Goal: Task Accomplishment & Management: Complete application form

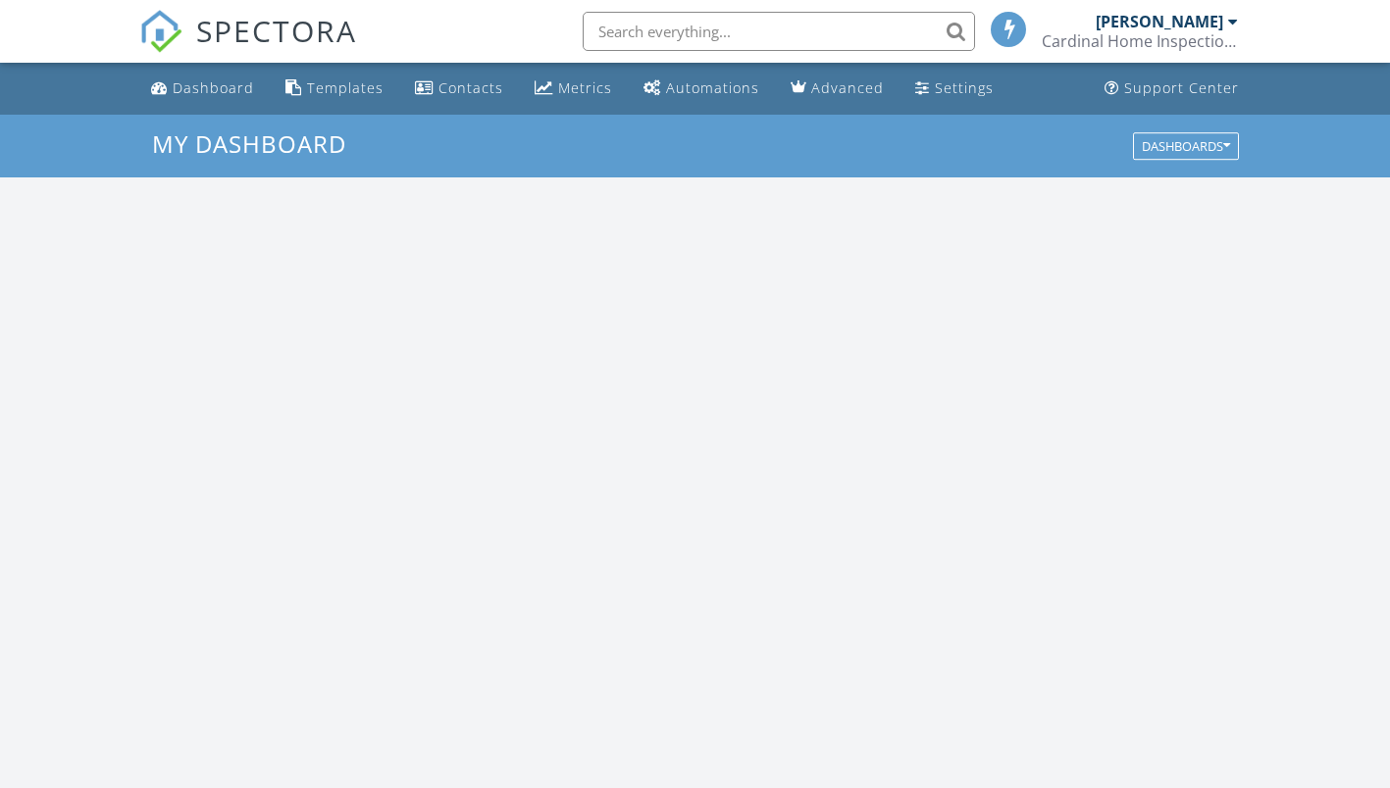
scroll to position [1815, 1420]
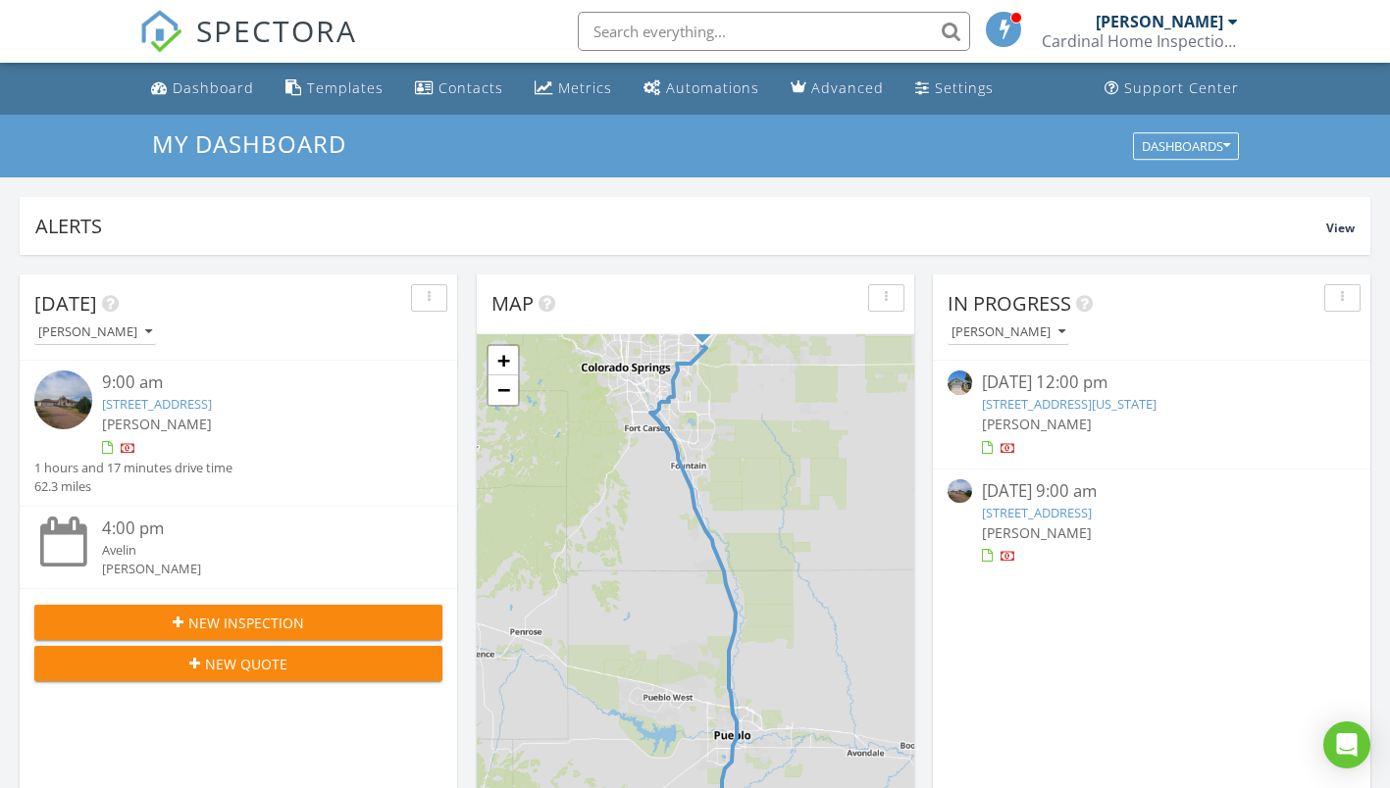
click at [212, 397] on link "[STREET_ADDRESS]" at bounding box center [157, 404] width 110 height 18
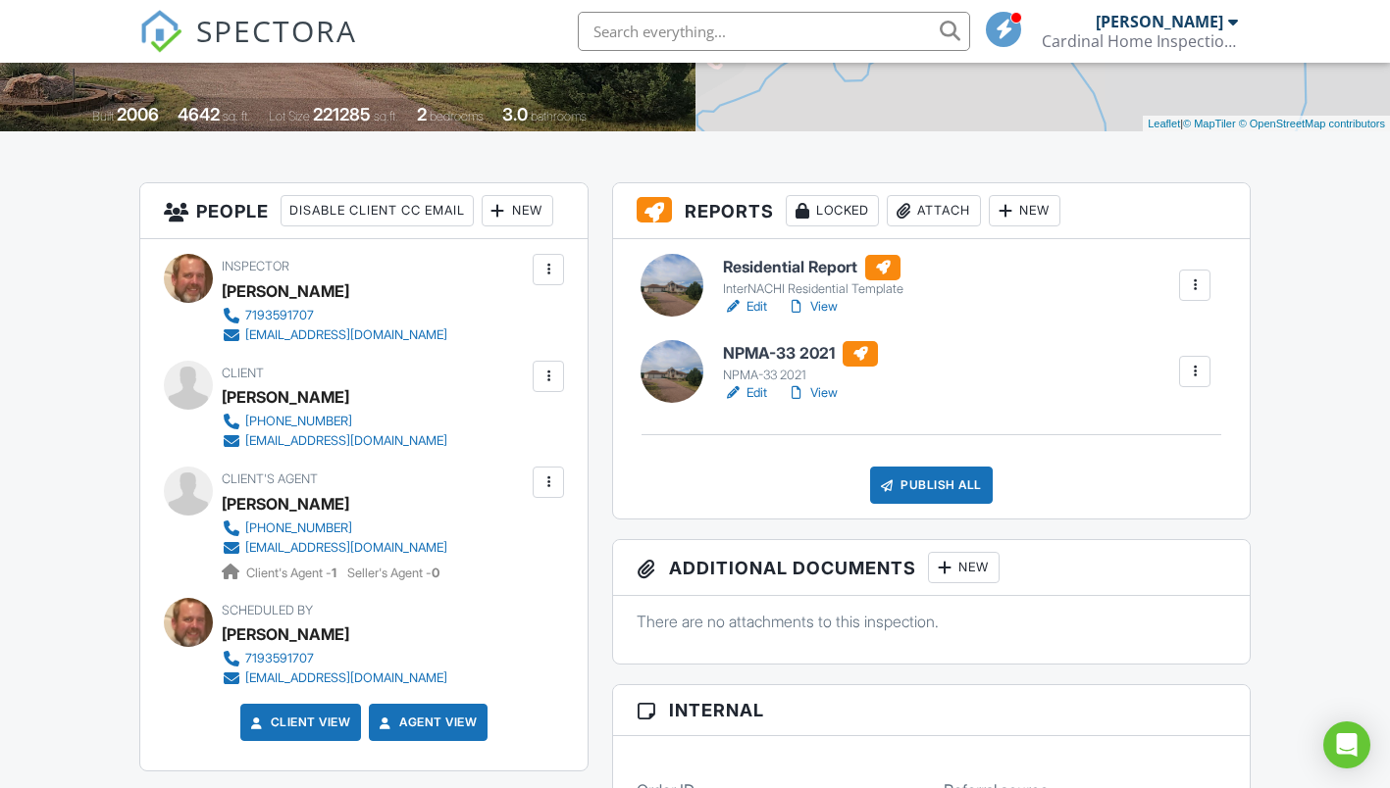
click at [800, 268] on h6 "Residential Report" at bounding box center [813, 267] width 180 height 25
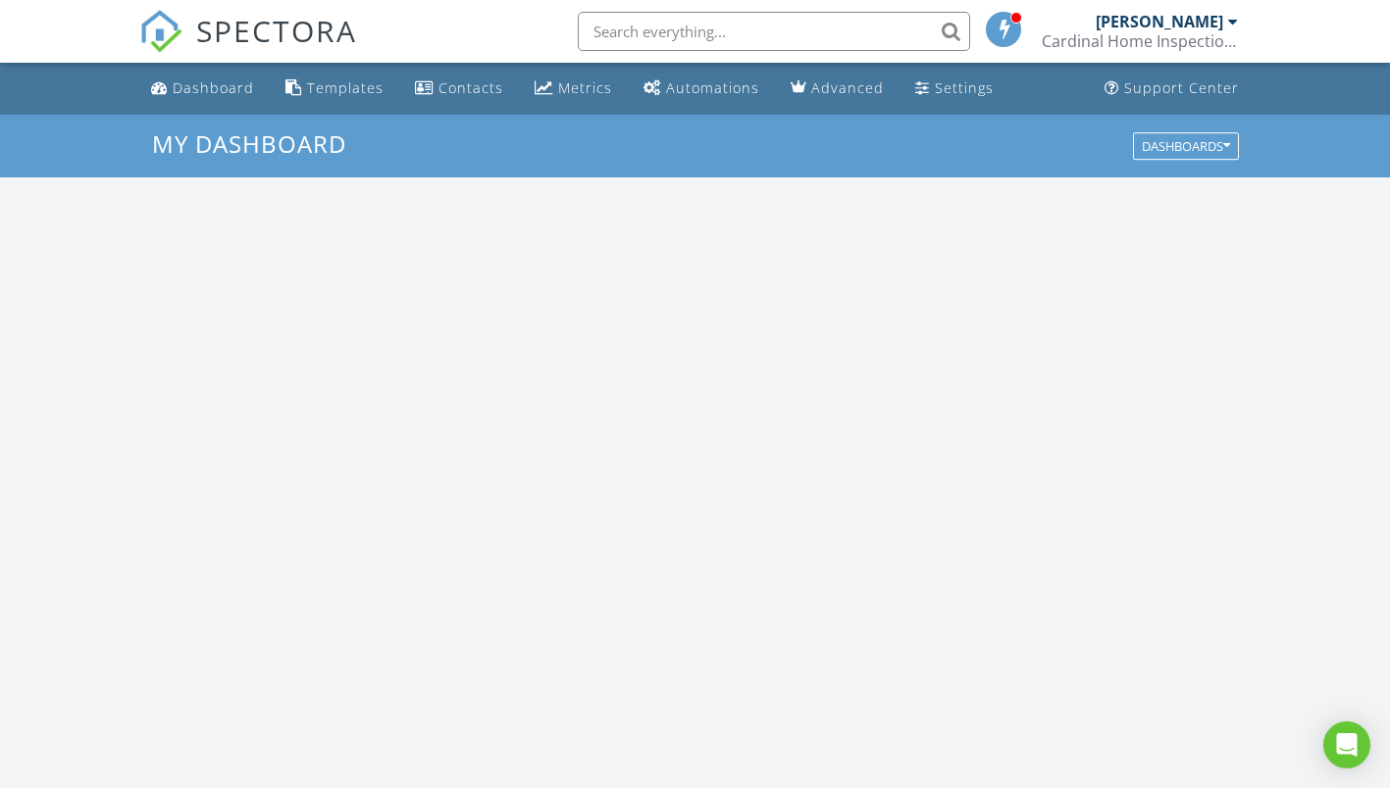
scroll to position [1815, 1420]
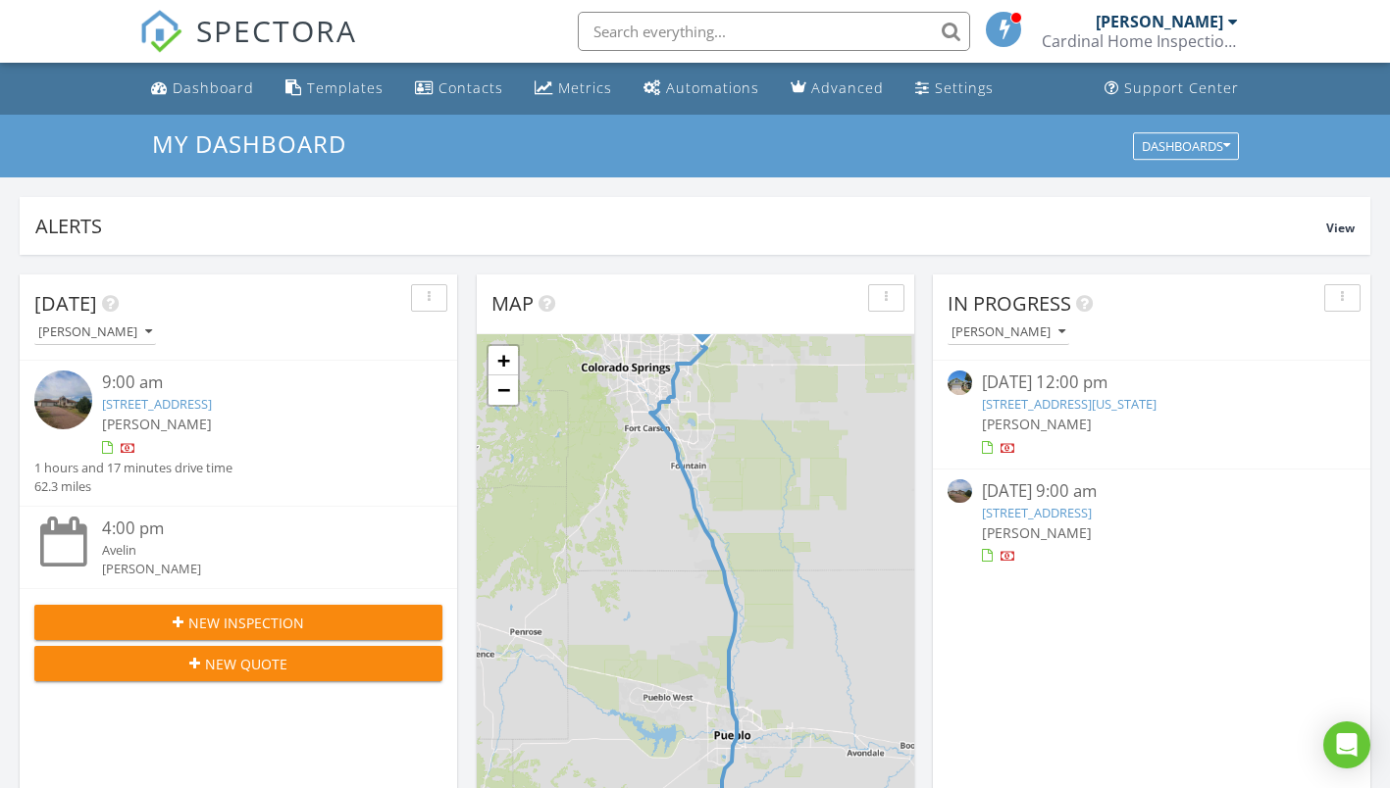
click at [212, 396] on link "5616 Riverview Ln, Pueblo, CO 81004" at bounding box center [157, 404] width 110 height 18
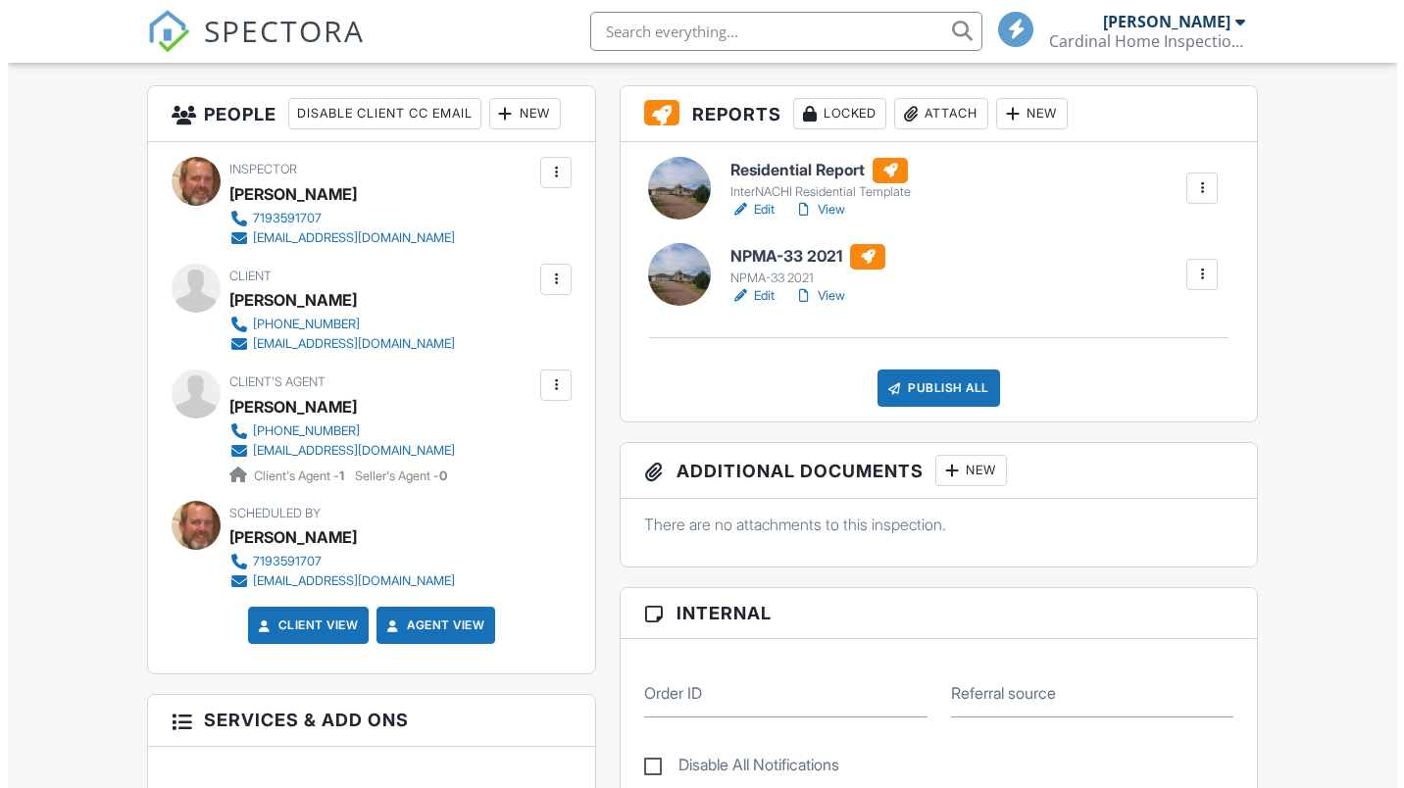
scroll to position [490, 0]
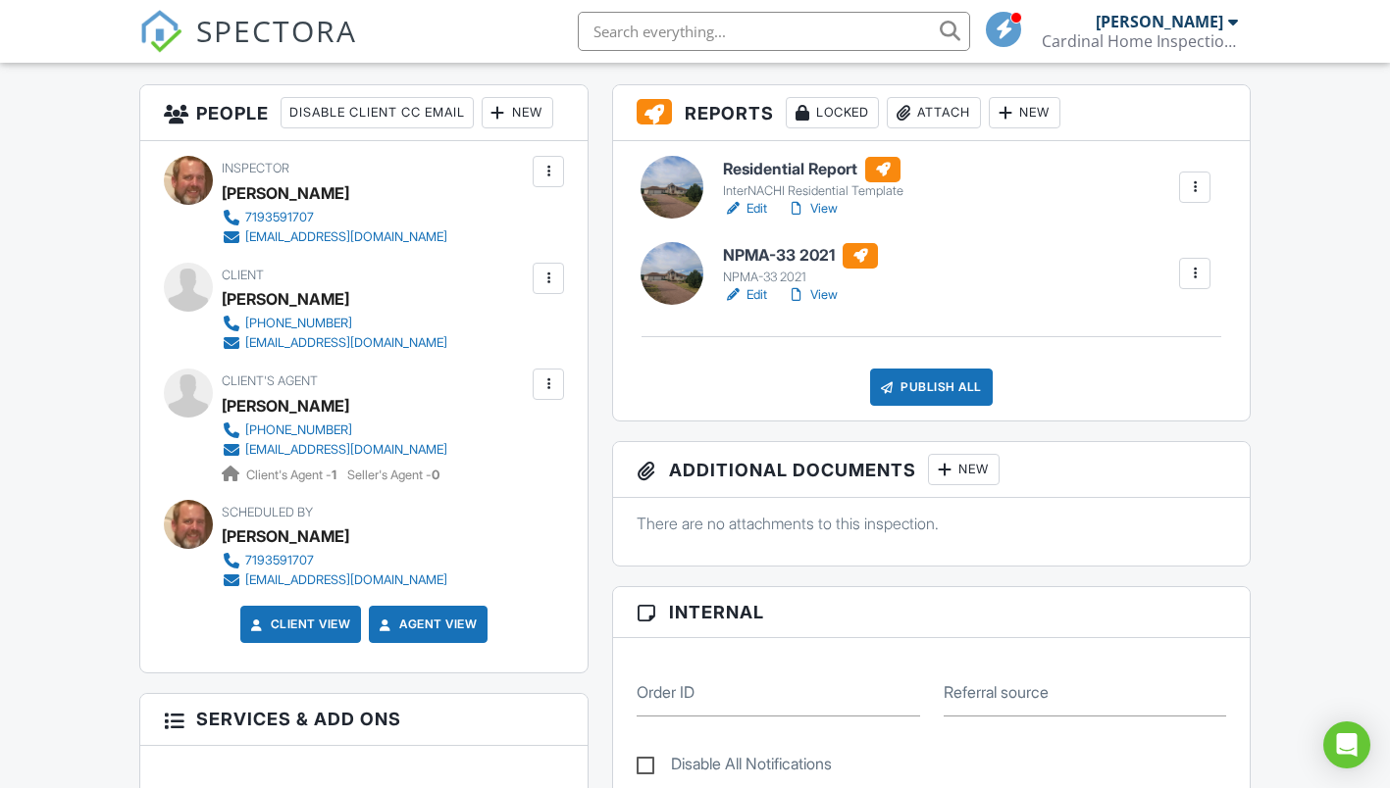
click at [917, 388] on div "Publish All" at bounding box center [931, 387] width 123 height 37
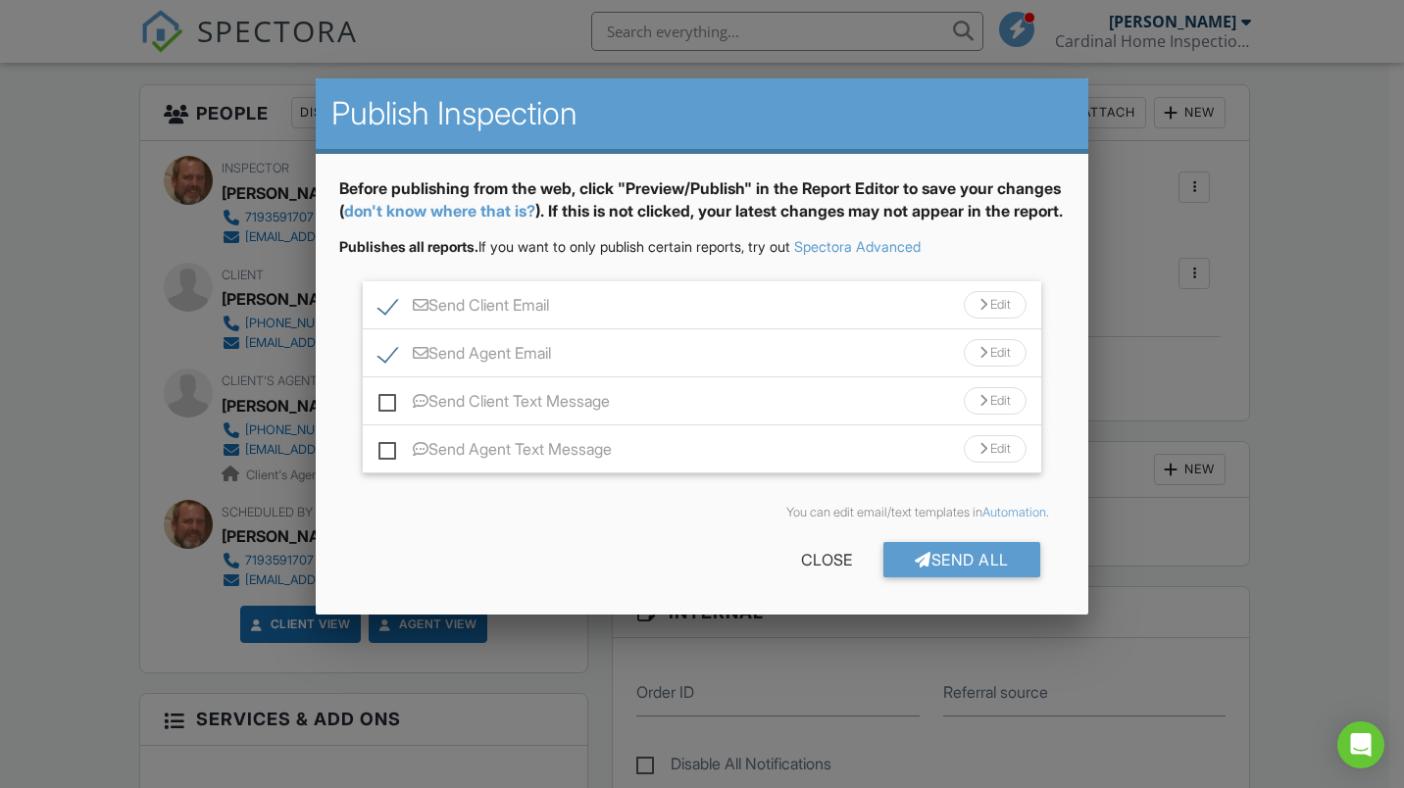
click at [975, 319] on div "Edit" at bounding box center [995, 304] width 63 height 27
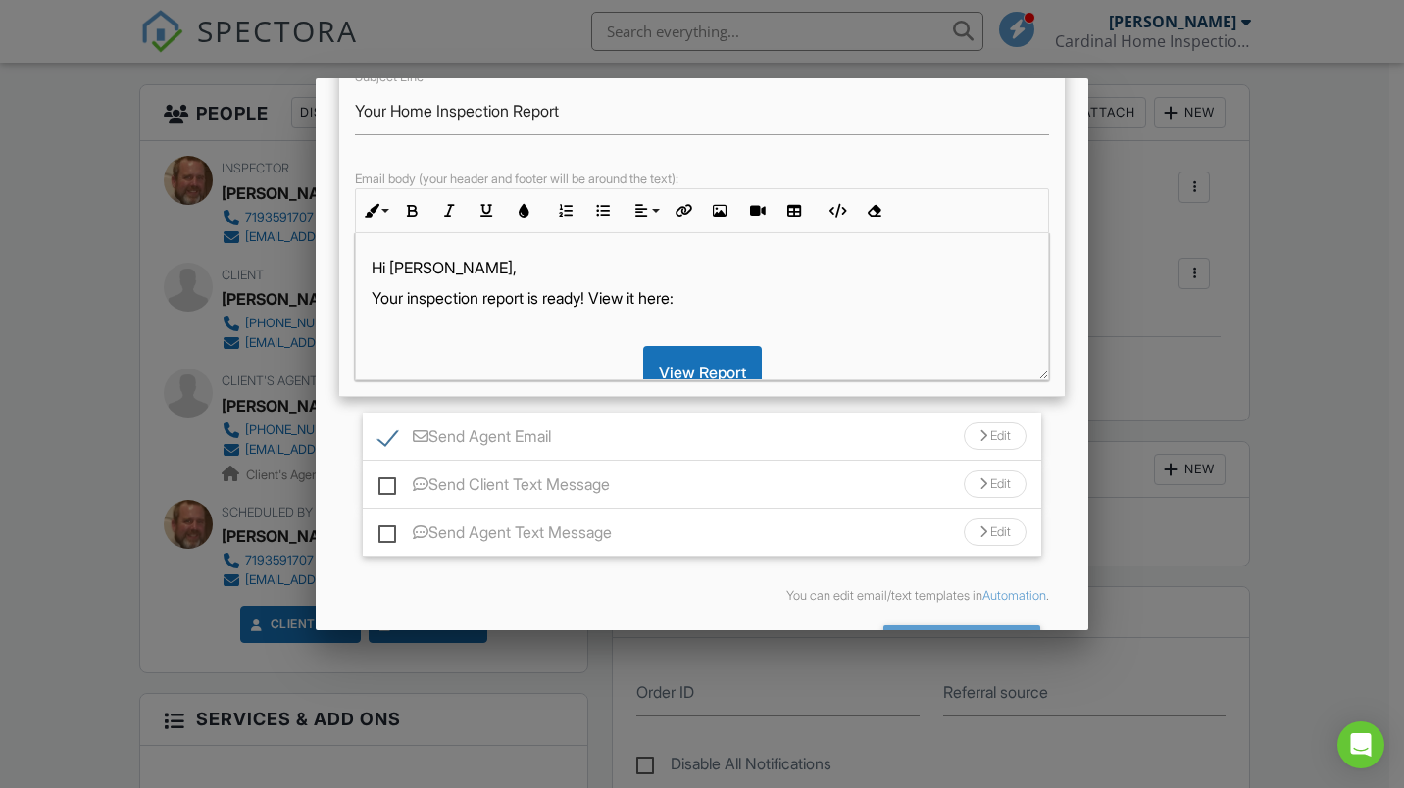
scroll to position [294, 0]
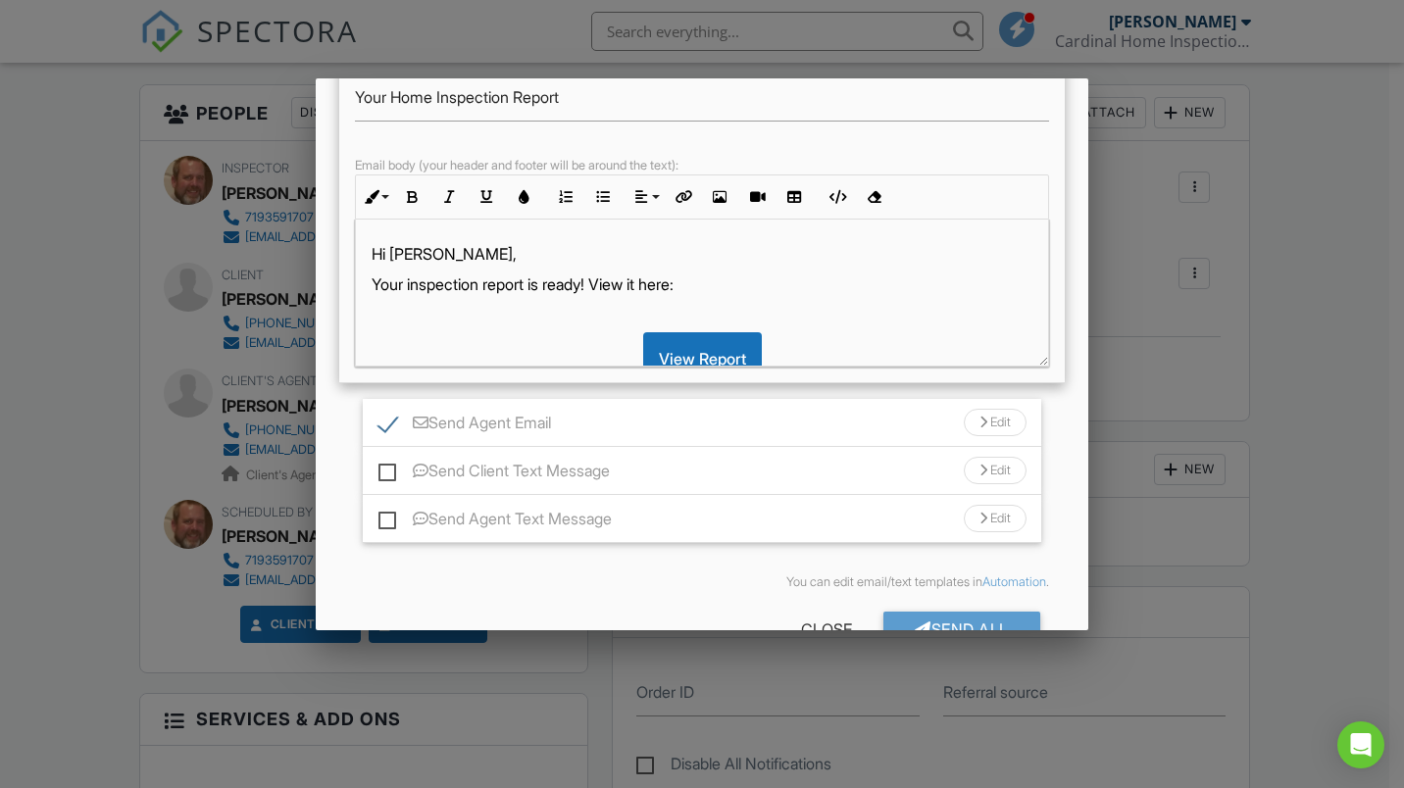
click at [607, 295] on p "Your inspection report is ready! View it here:" at bounding box center [702, 285] width 661 height 22
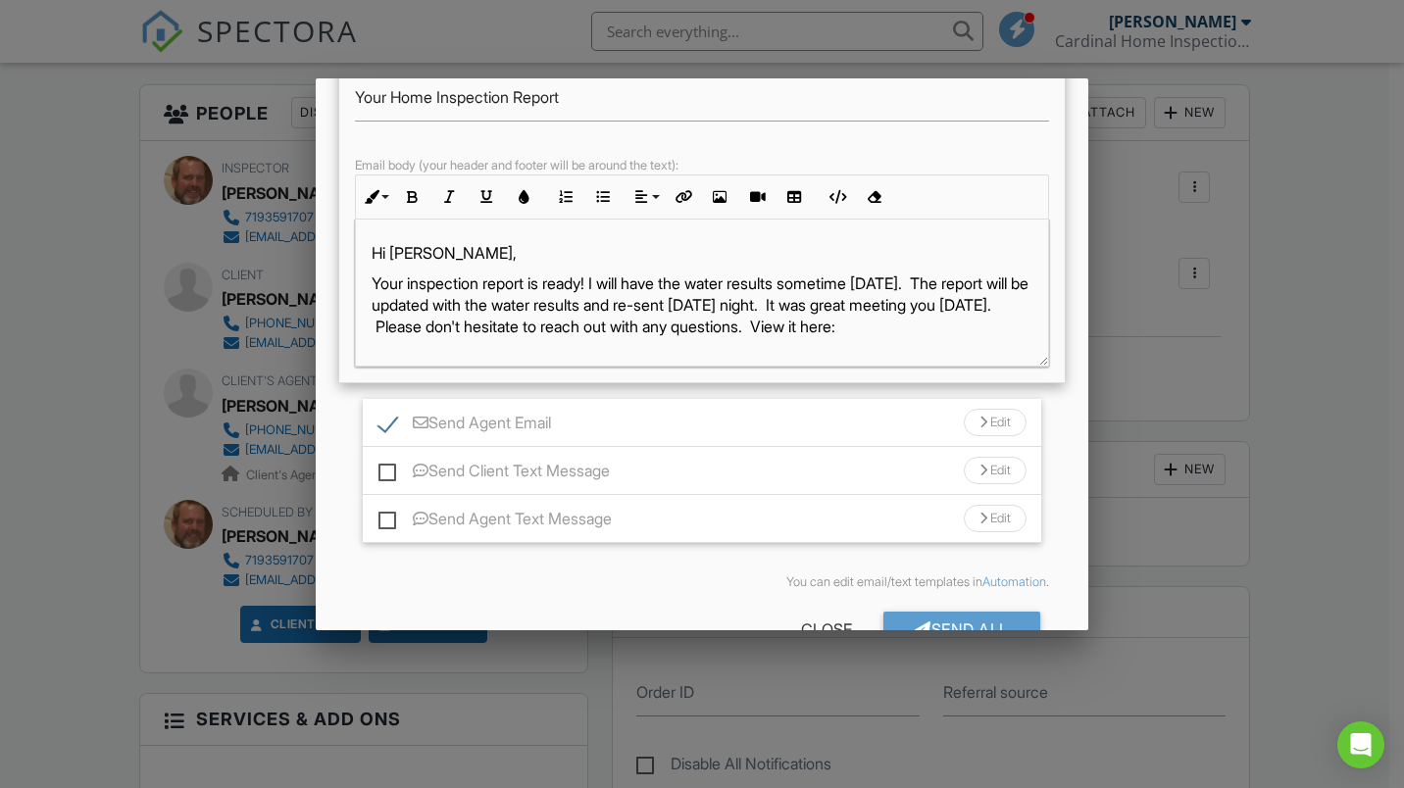
scroll to position [370, 0]
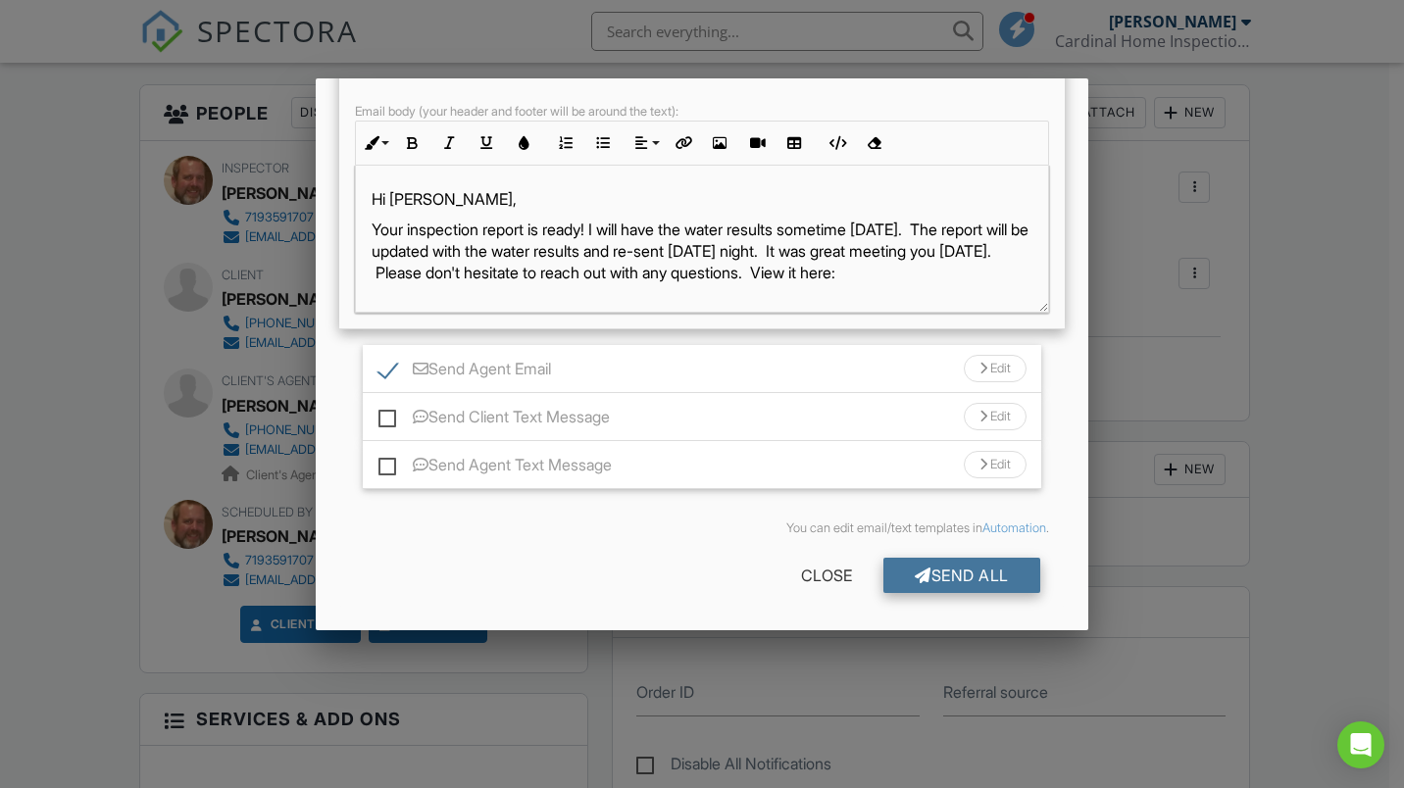
click at [931, 561] on div "Send All" at bounding box center [962, 575] width 157 height 35
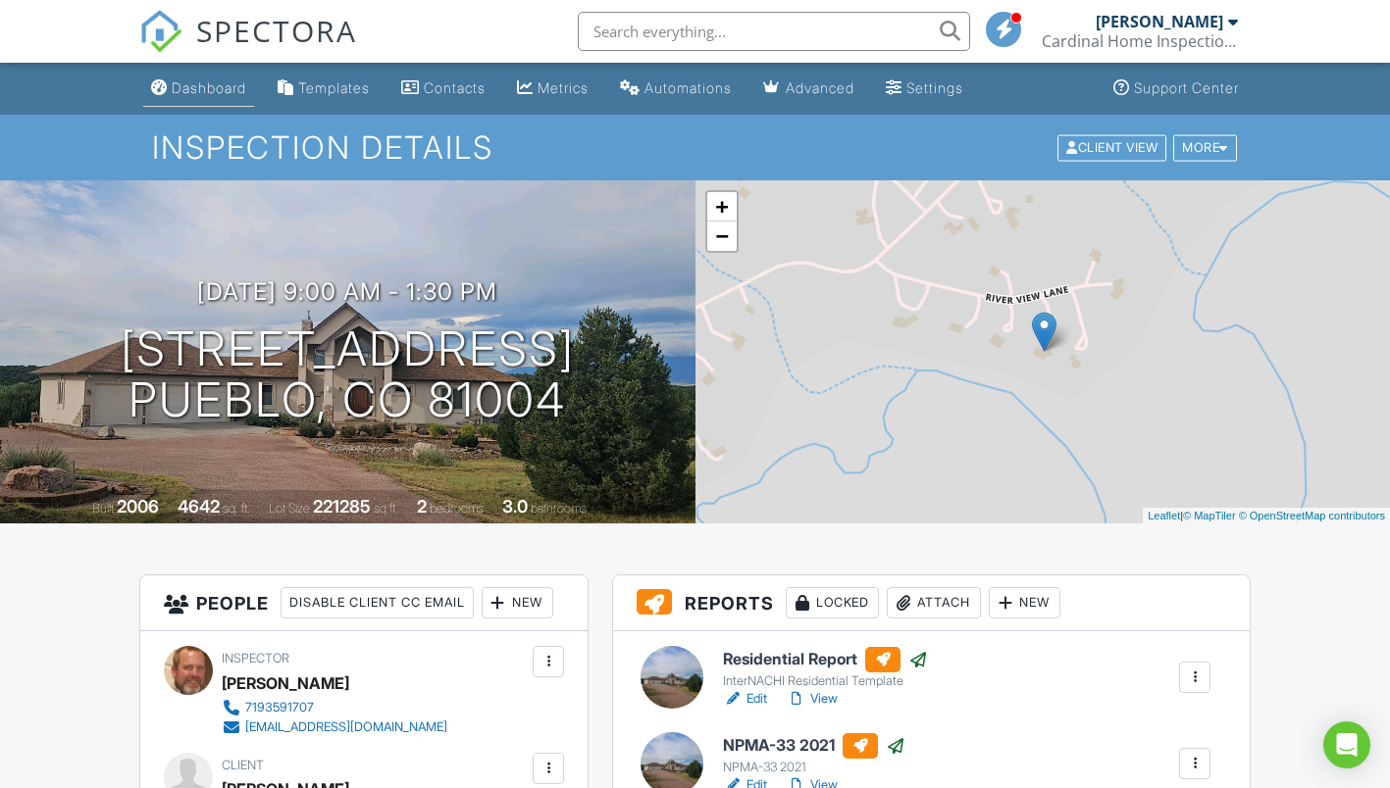
click at [235, 99] on link "Dashboard" at bounding box center [198, 89] width 111 height 36
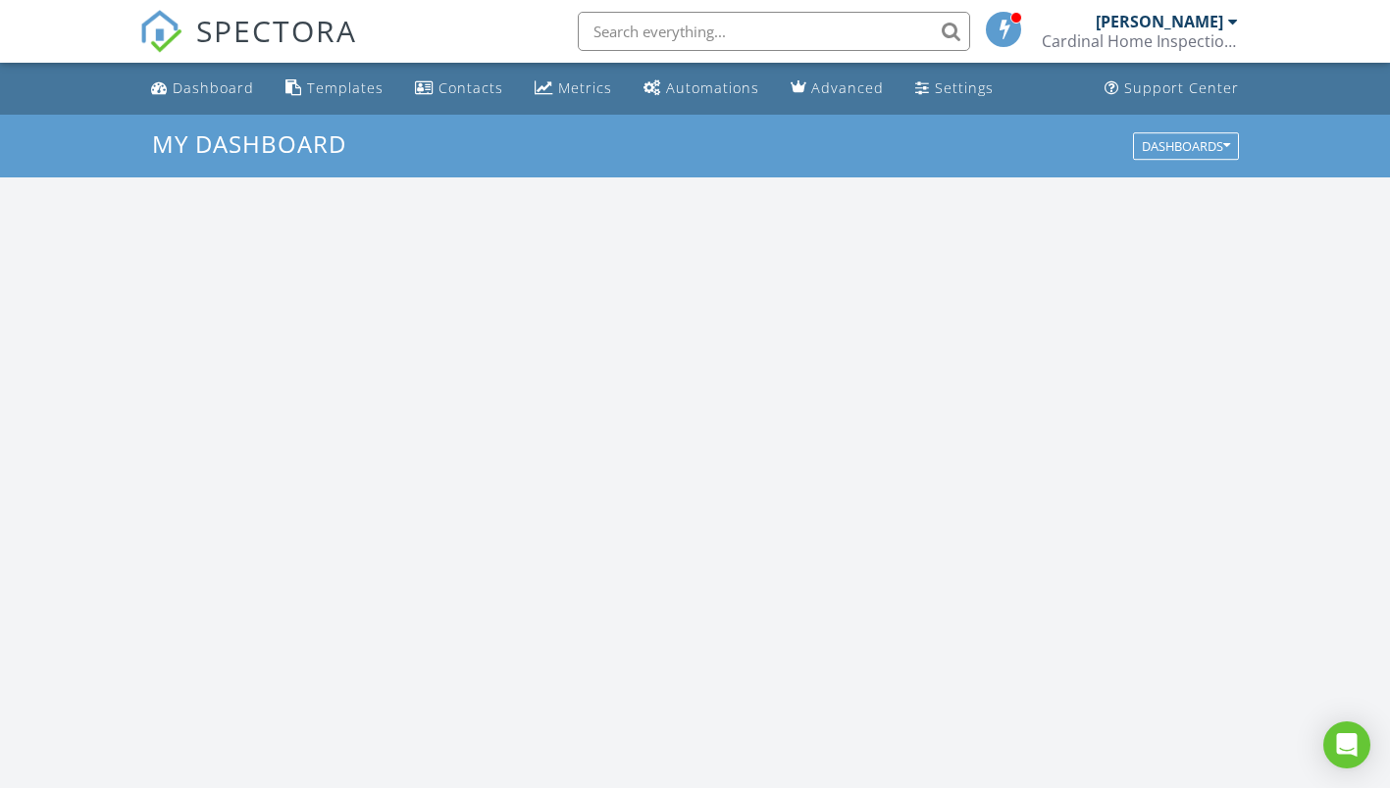
scroll to position [1815, 1420]
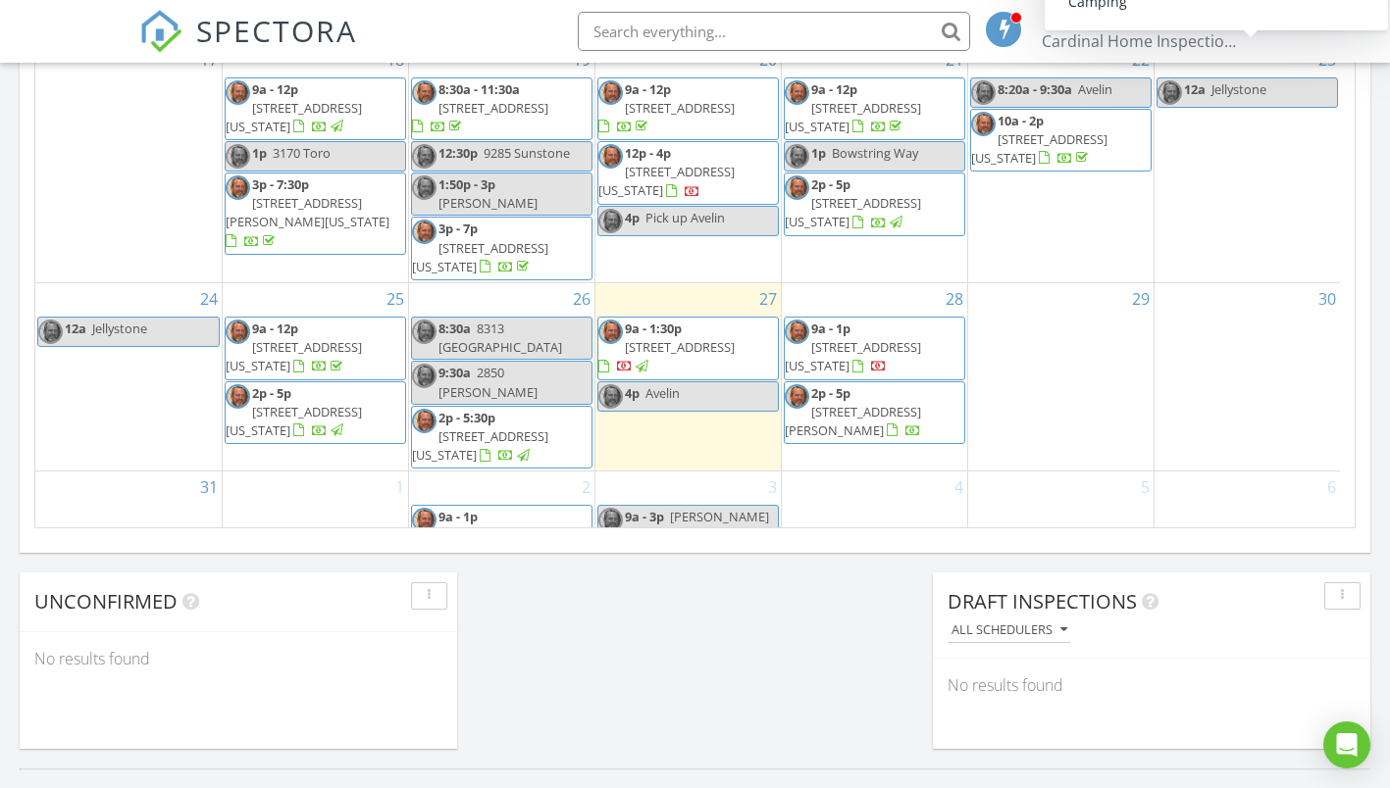
scroll to position [1275, 0]
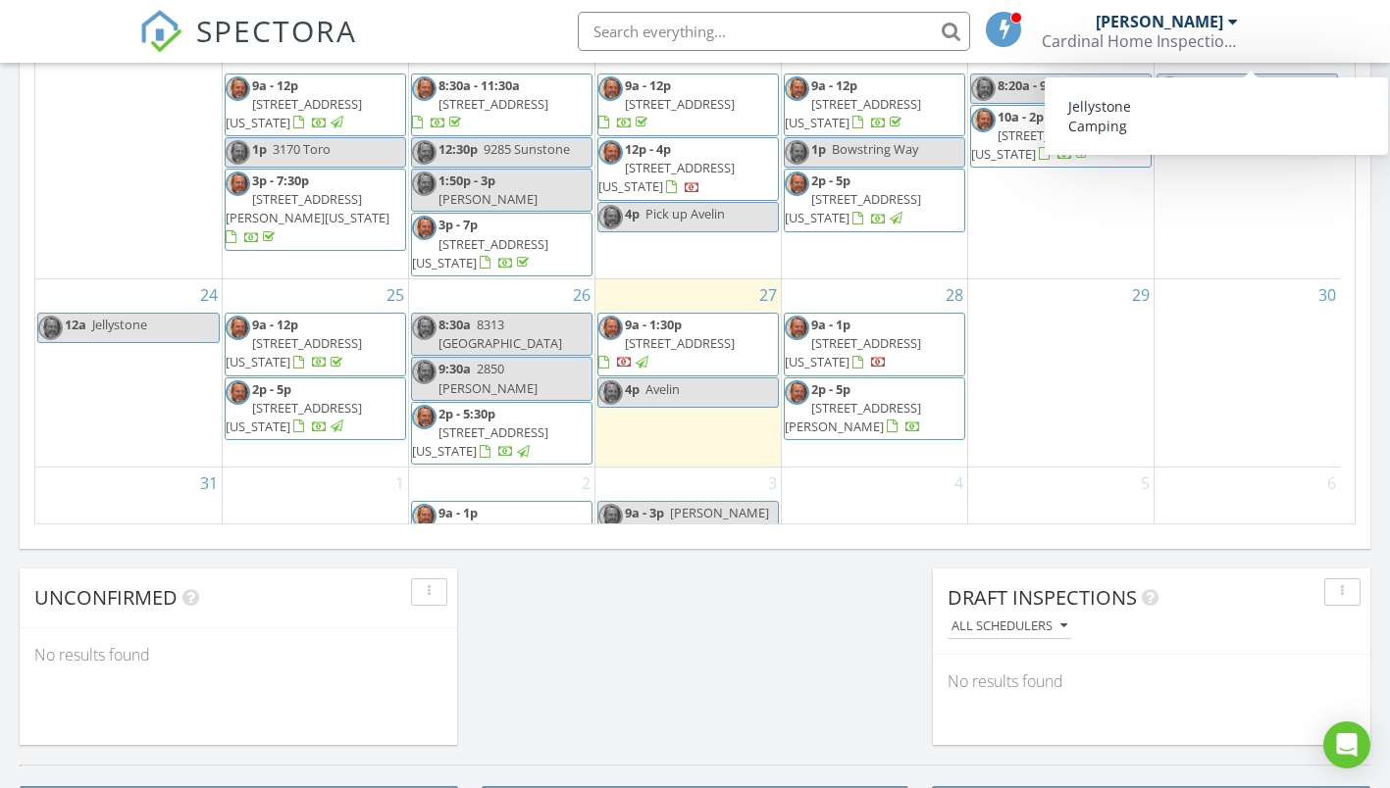
click at [1057, 365] on div "29" at bounding box center [1060, 373] width 185 height 187
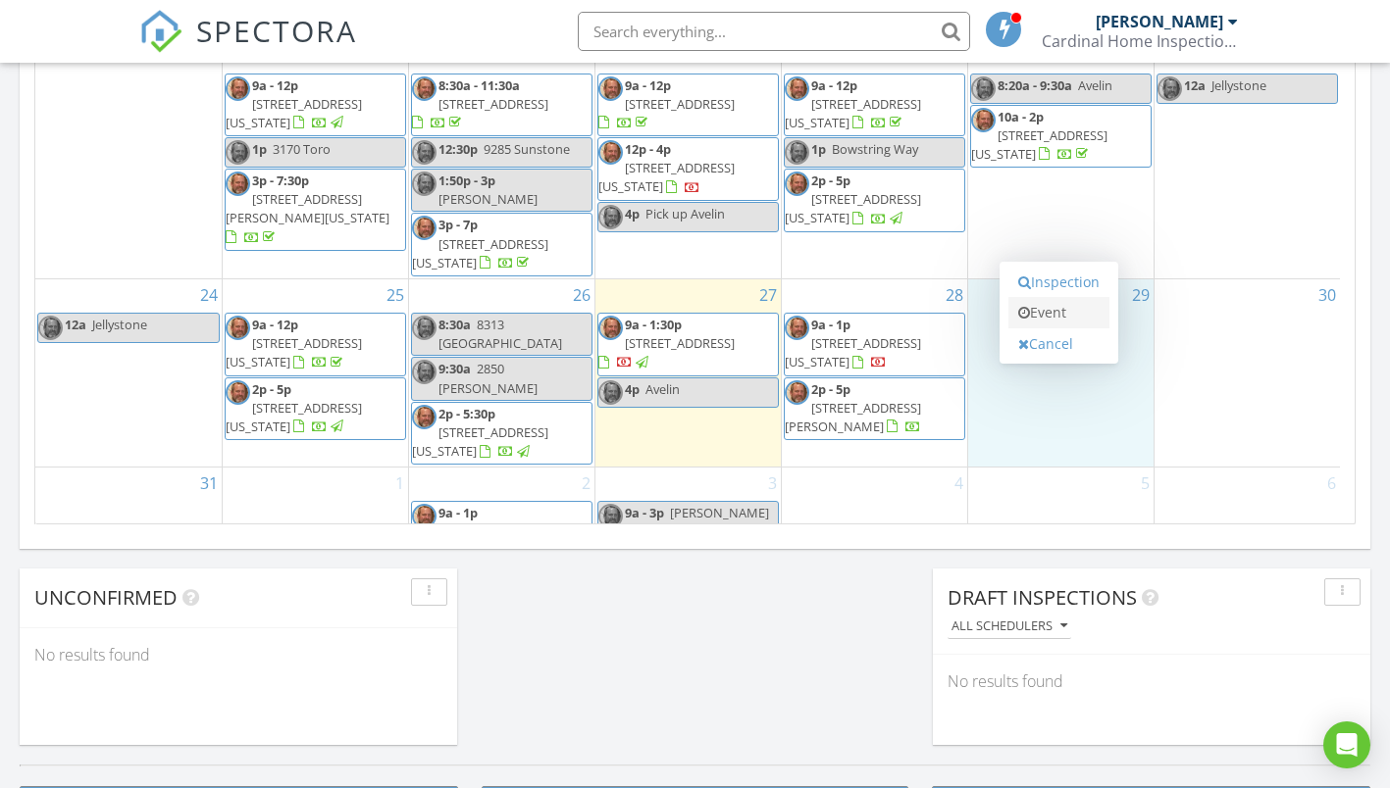
click at [1054, 310] on link "Event" at bounding box center [1058, 312] width 101 height 31
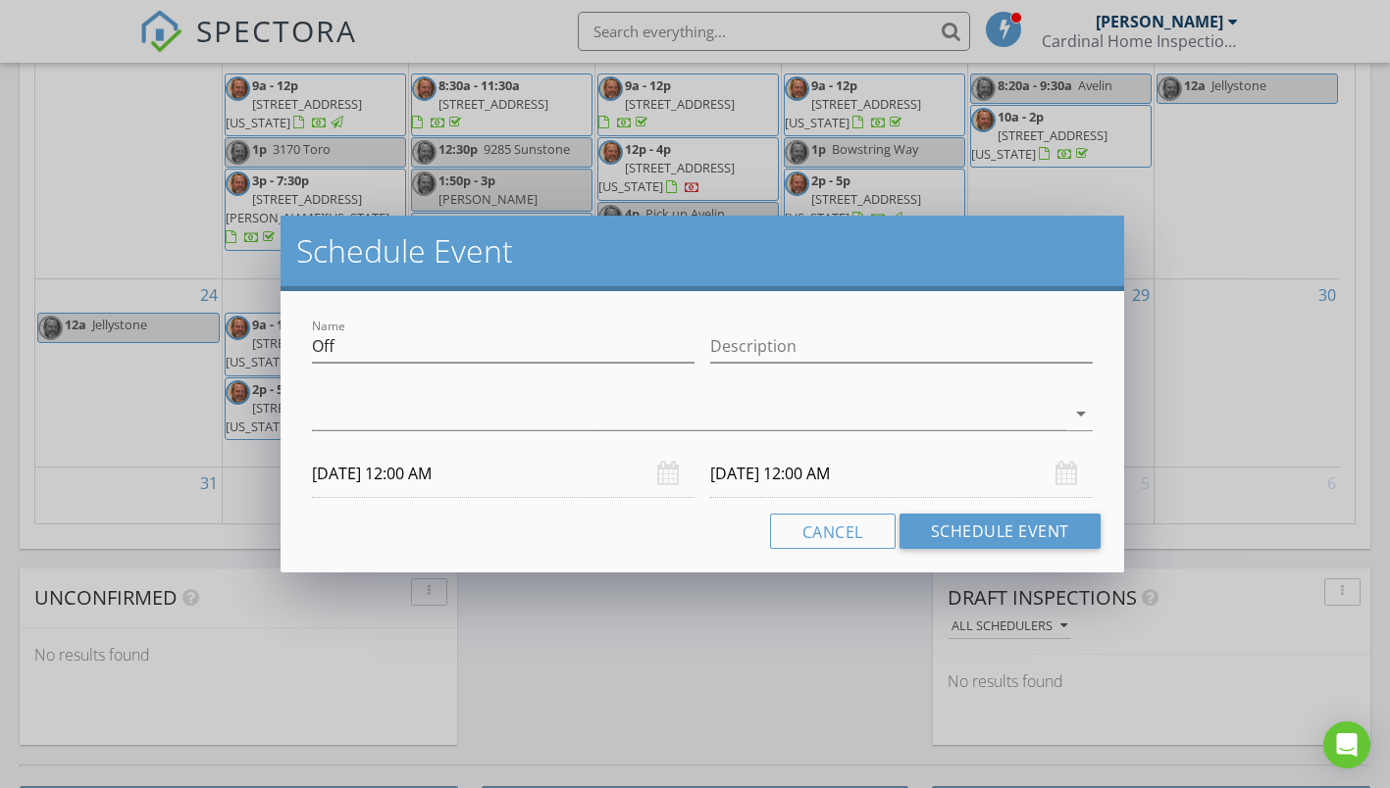
click at [1272, 392] on div "Schedule Event Name Off Description arrow_drop_down 08/29/2025 12:00 AM 08/30/2…" at bounding box center [695, 394] width 1390 height 788
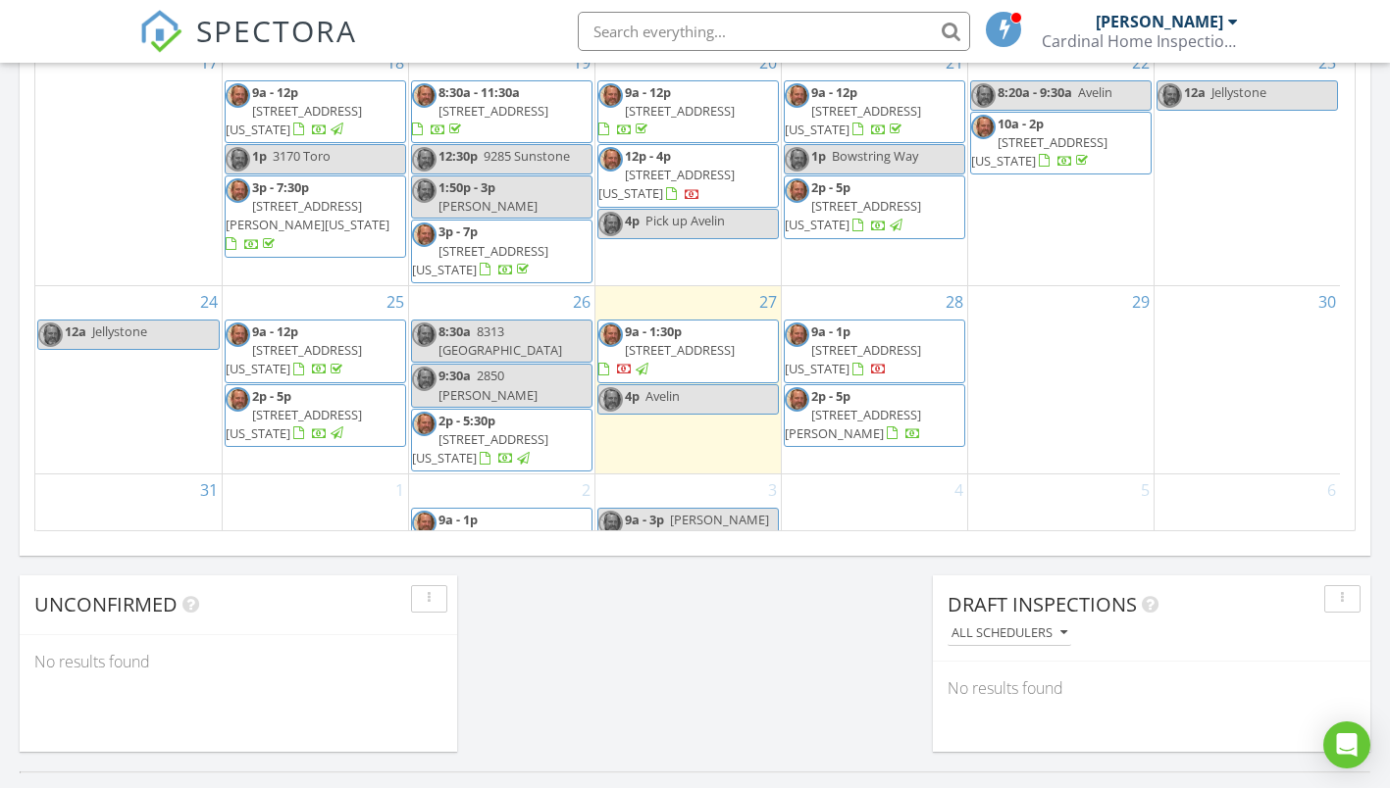
scroll to position [1177, 0]
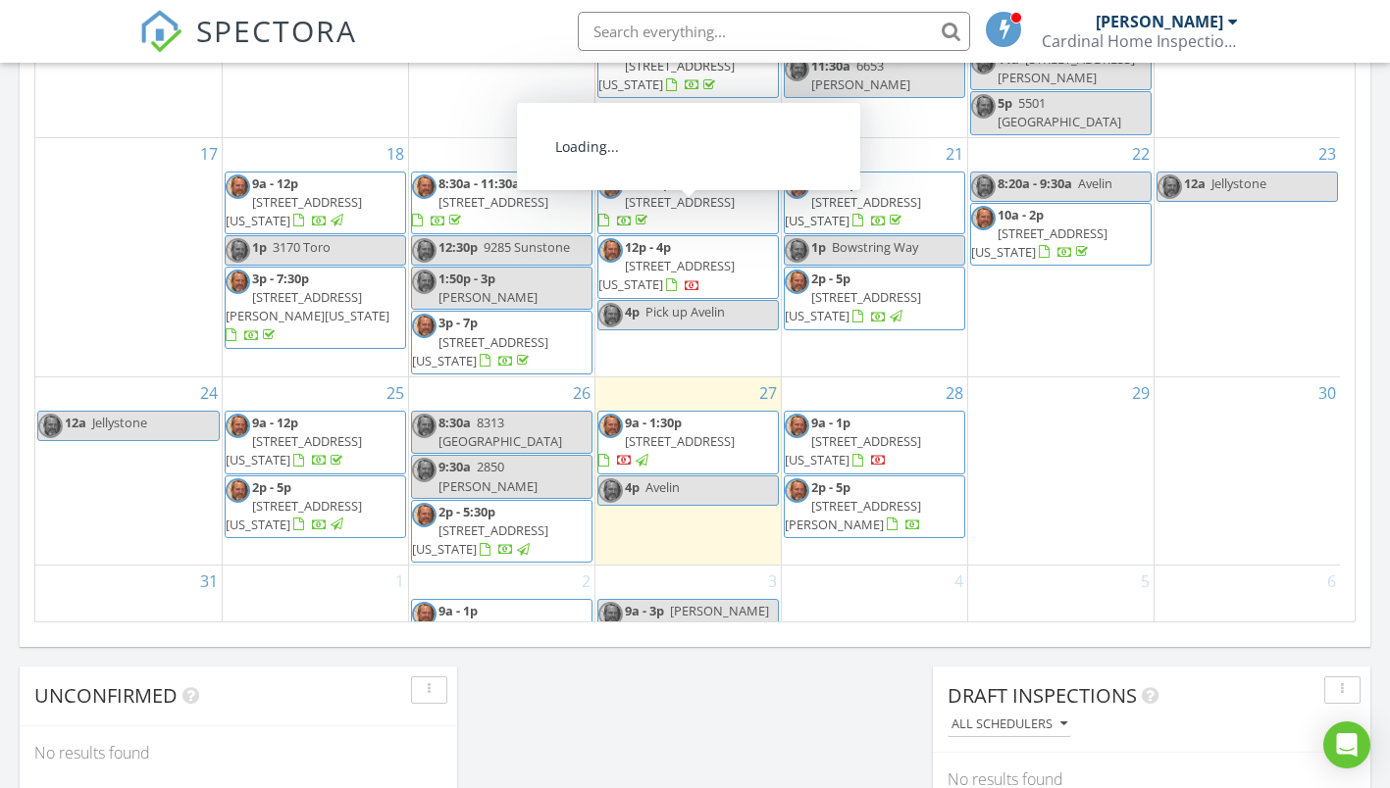
click at [714, 257] on span "[STREET_ADDRESS][US_STATE]" at bounding box center [666, 275] width 136 height 36
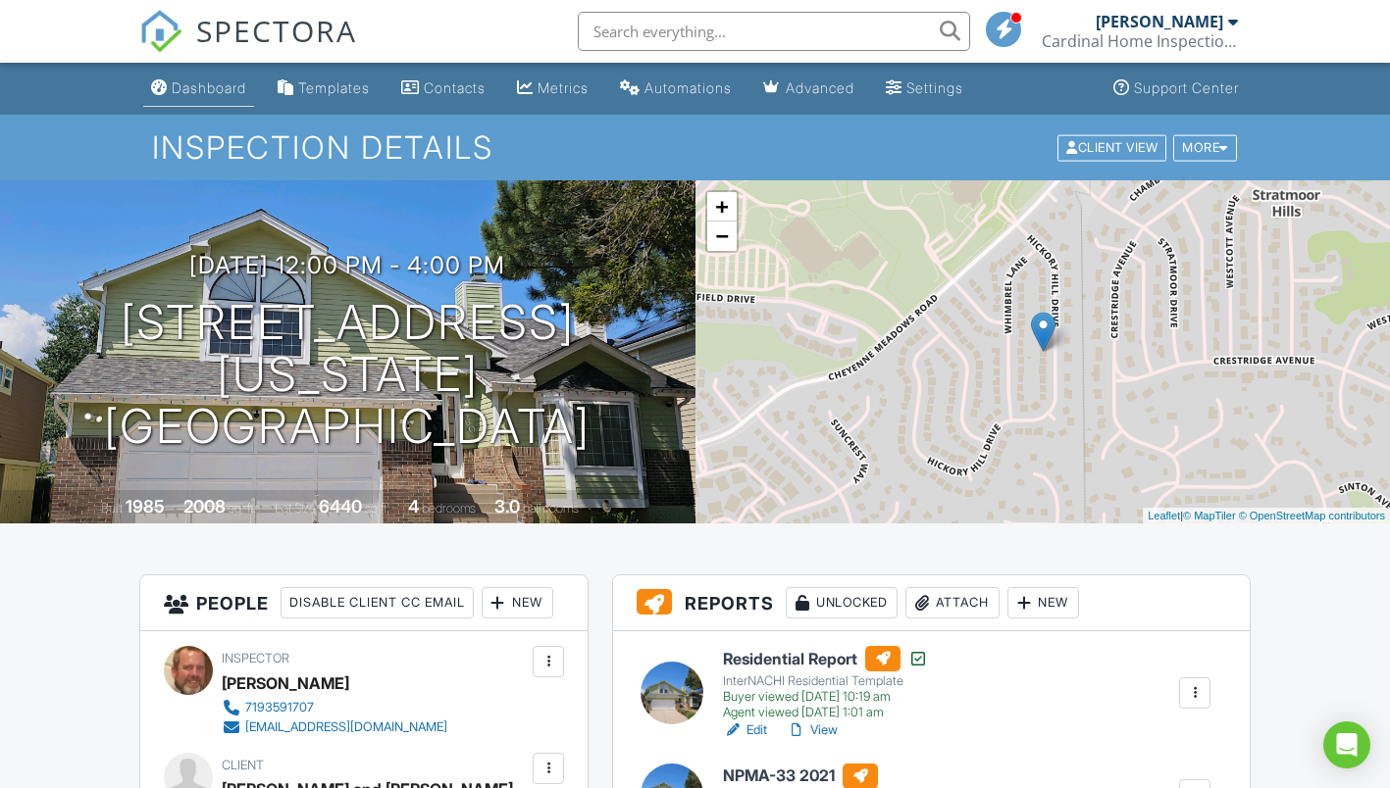
click at [230, 90] on div "Dashboard" at bounding box center [209, 87] width 75 height 17
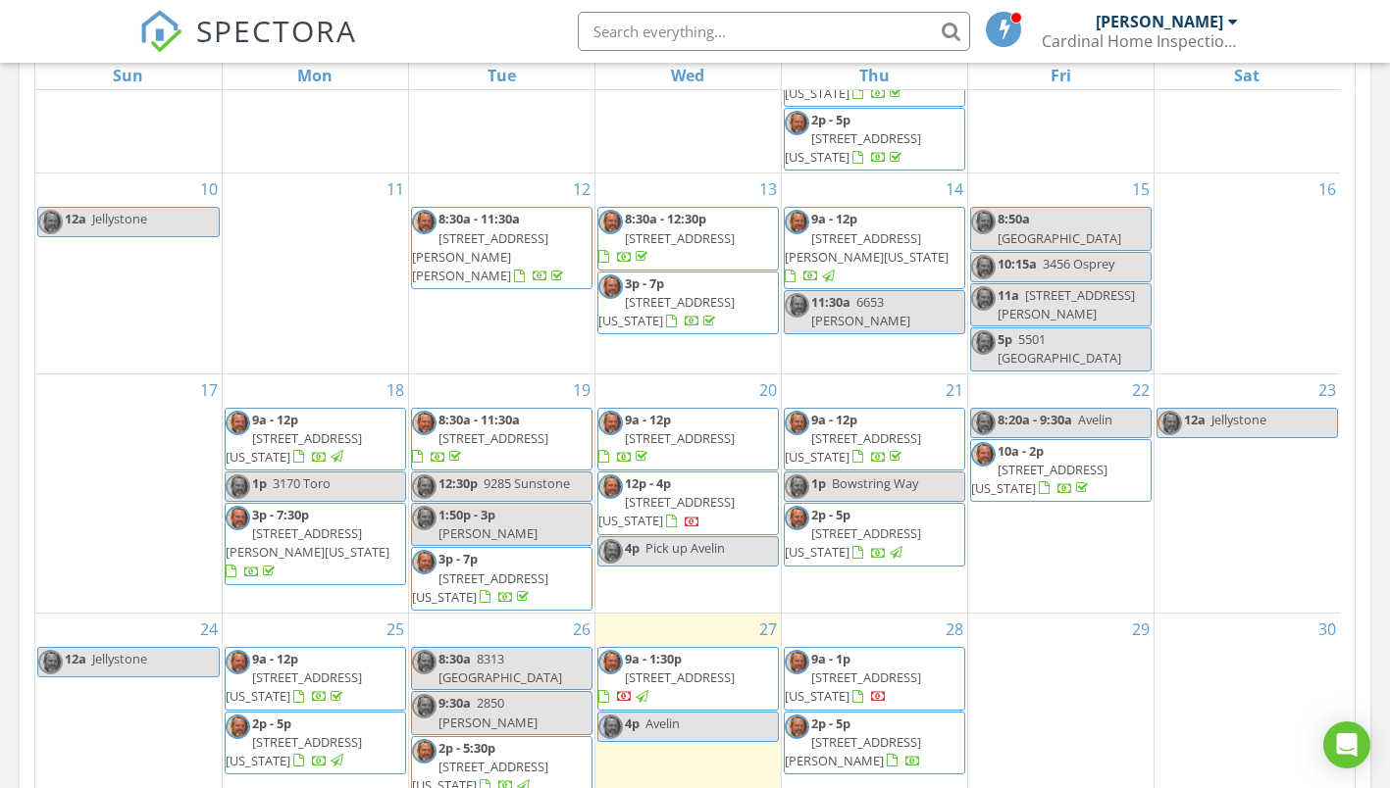
scroll to position [981, 0]
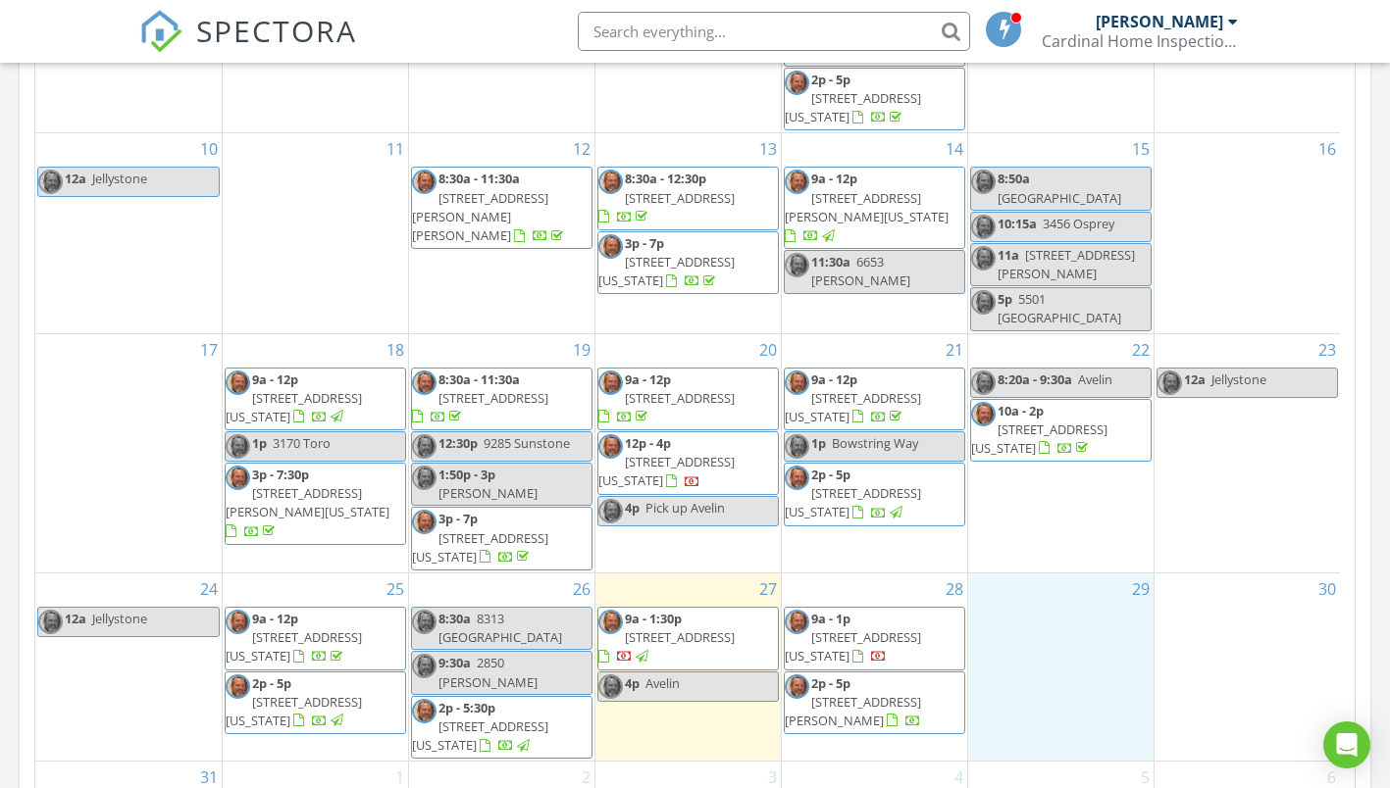
click at [1093, 598] on div "29" at bounding box center [1060, 667] width 185 height 187
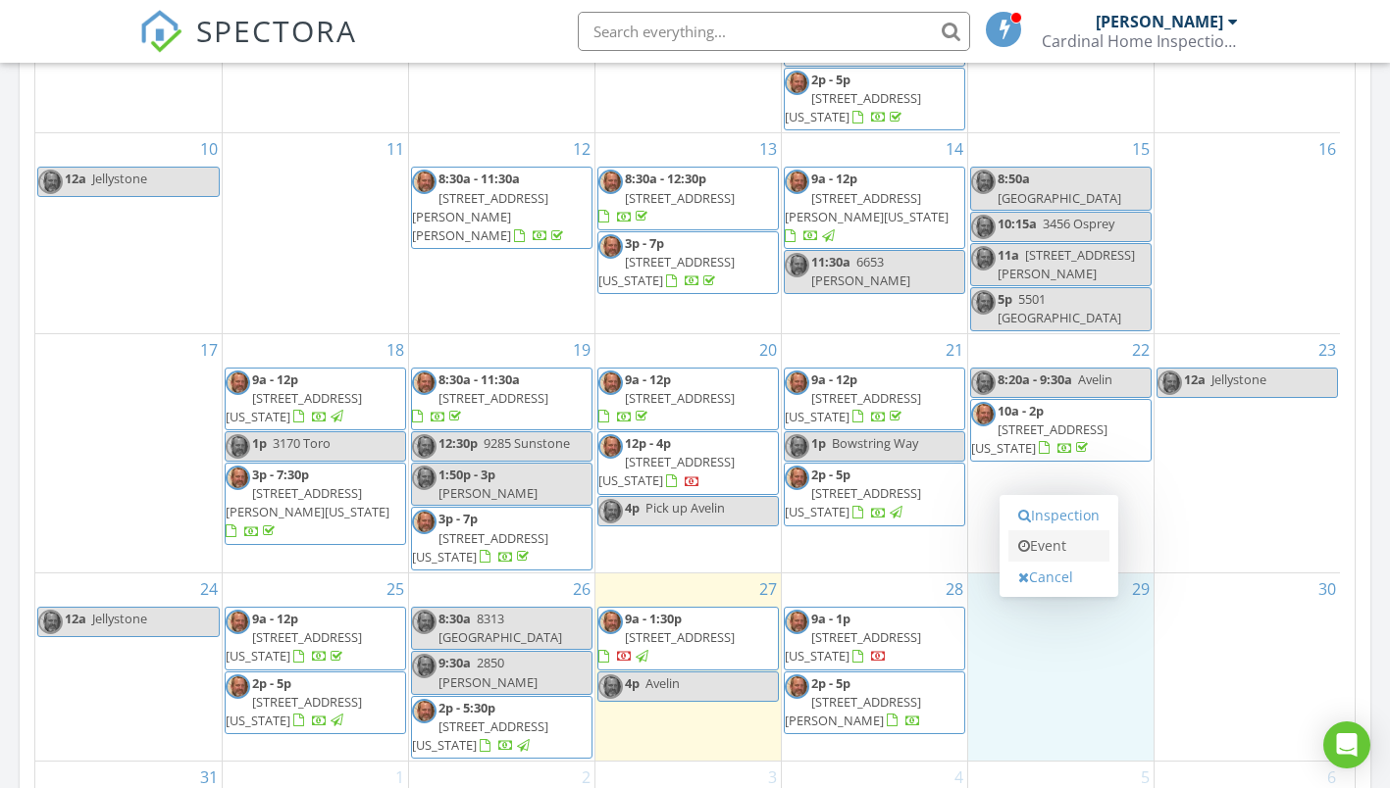
click at [1066, 551] on link "Event" at bounding box center [1058, 546] width 101 height 31
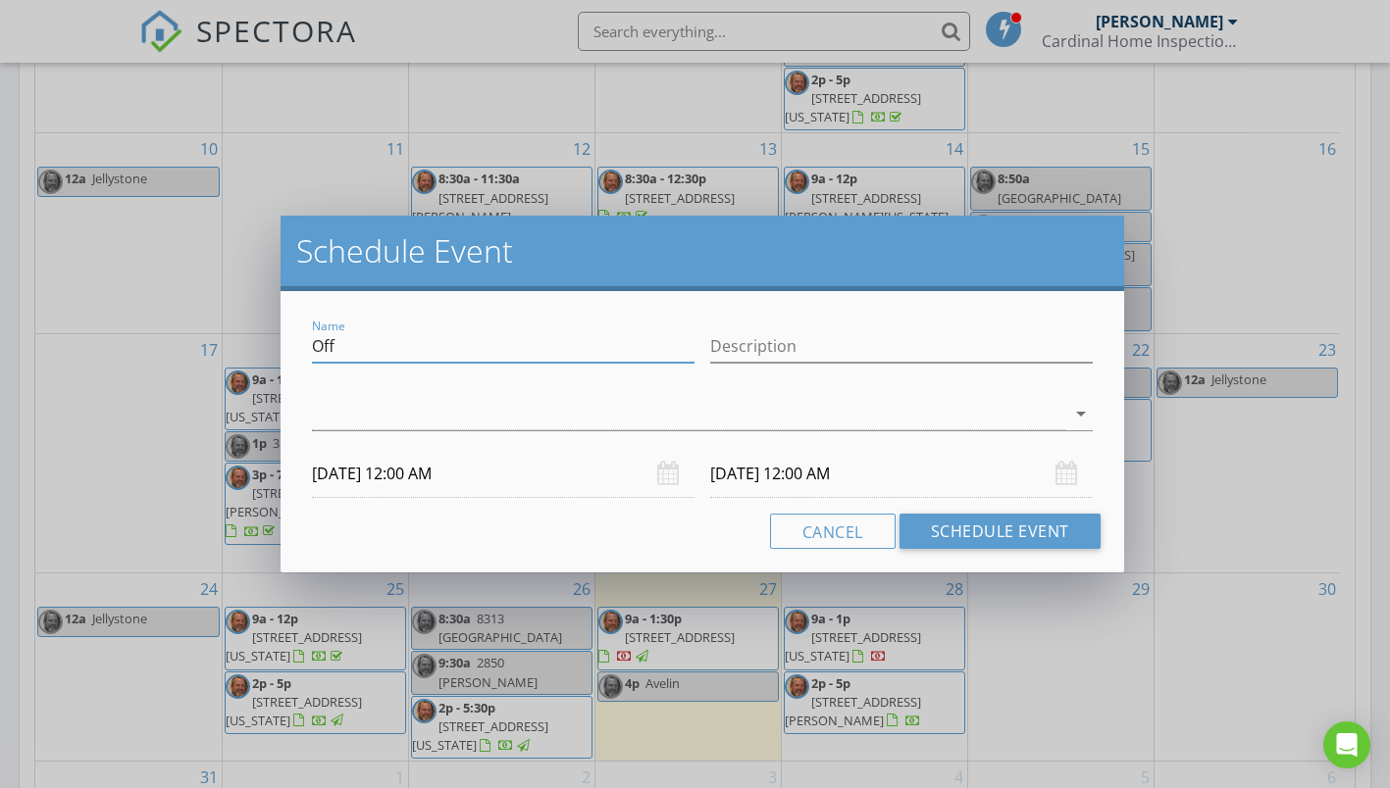
click at [389, 346] on input "Off" at bounding box center [503, 347] width 382 height 32
type input "O"
type input "[STREET_ADDRESS]"
type input "Follow up"
click at [423, 404] on div at bounding box center [688, 414] width 752 height 32
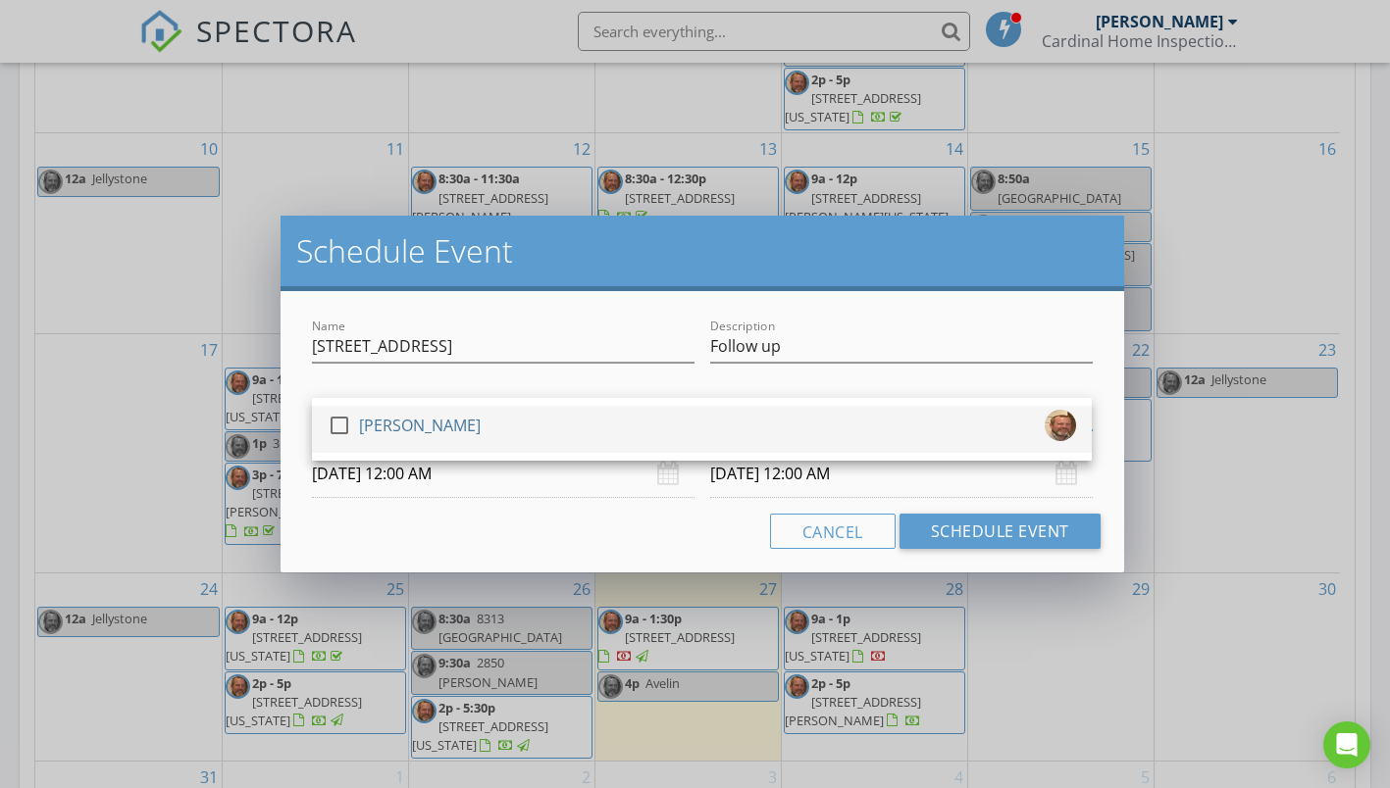
click at [426, 427] on div "[PERSON_NAME]" at bounding box center [420, 425] width 122 height 31
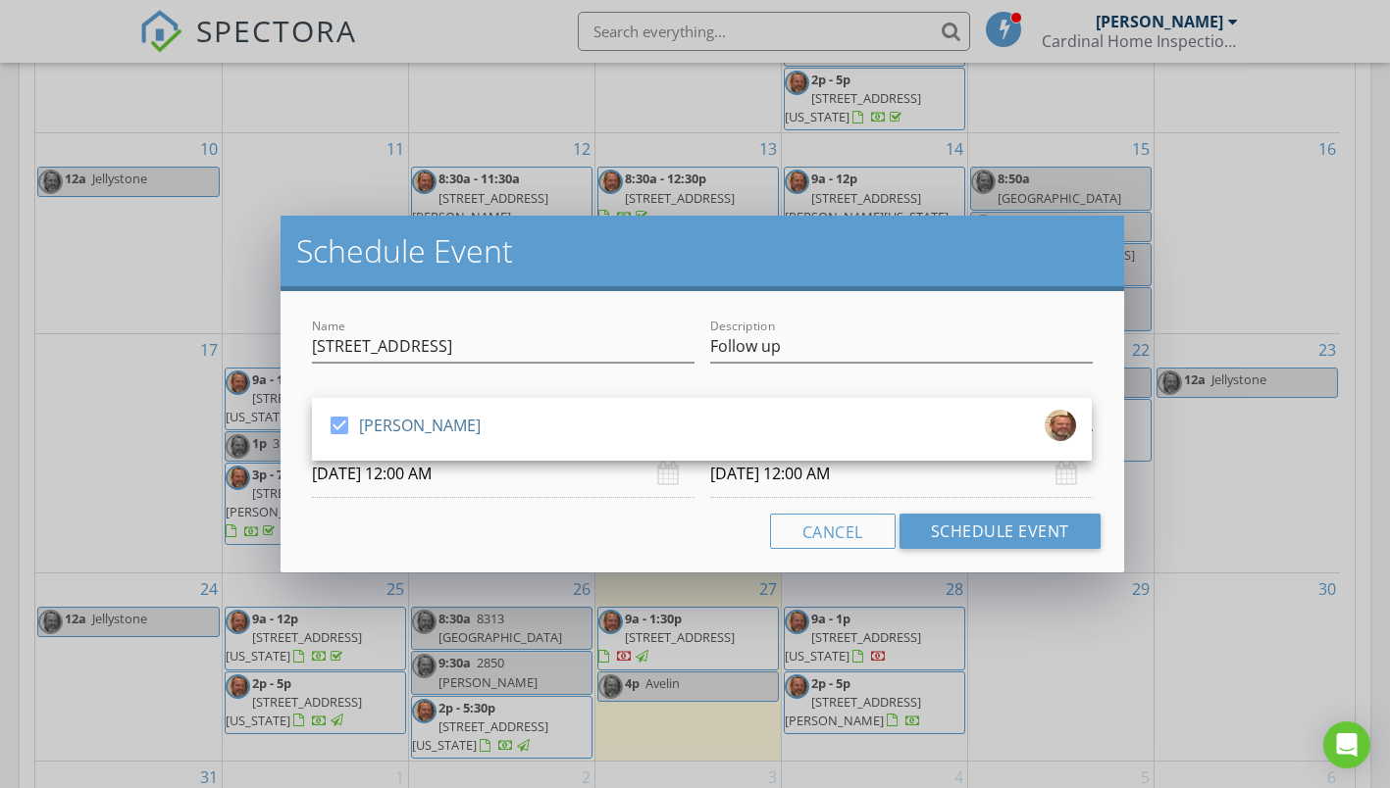
click at [431, 481] on input "[DATE] 12:00 AM" at bounding box center [503, 474] width 382 height 48
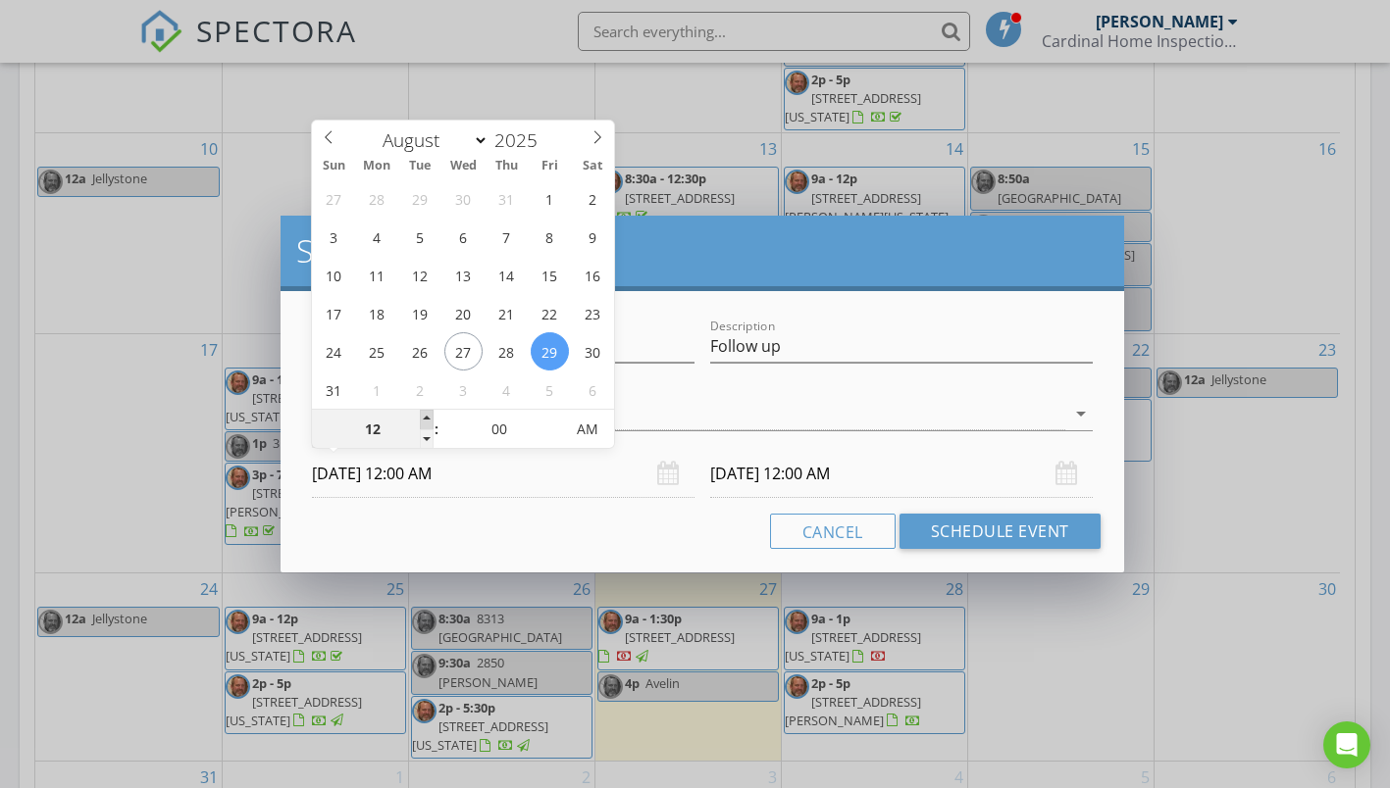
type input "01"
type input "[DATE] 1:00 AM"
click at [421, 416] on span at bounding box center [427, 420] width 14 height 20
type input "02"
type input "[DATE] 2:00 AM"
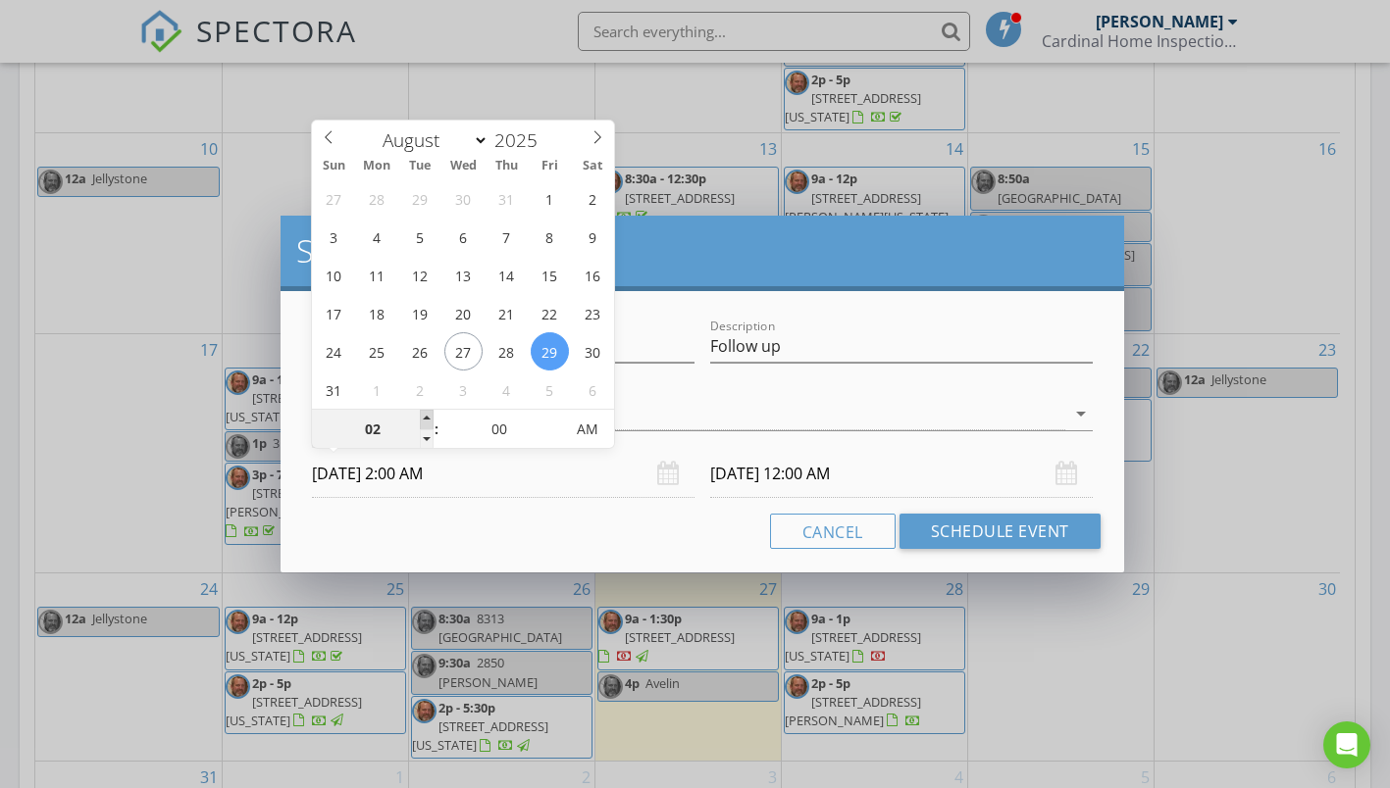
click at [421, 416] on span at bounding box center [427, 420] width 14 height 20
type input "03"
type input "[DATE] 3:00 AM"
type input "04"
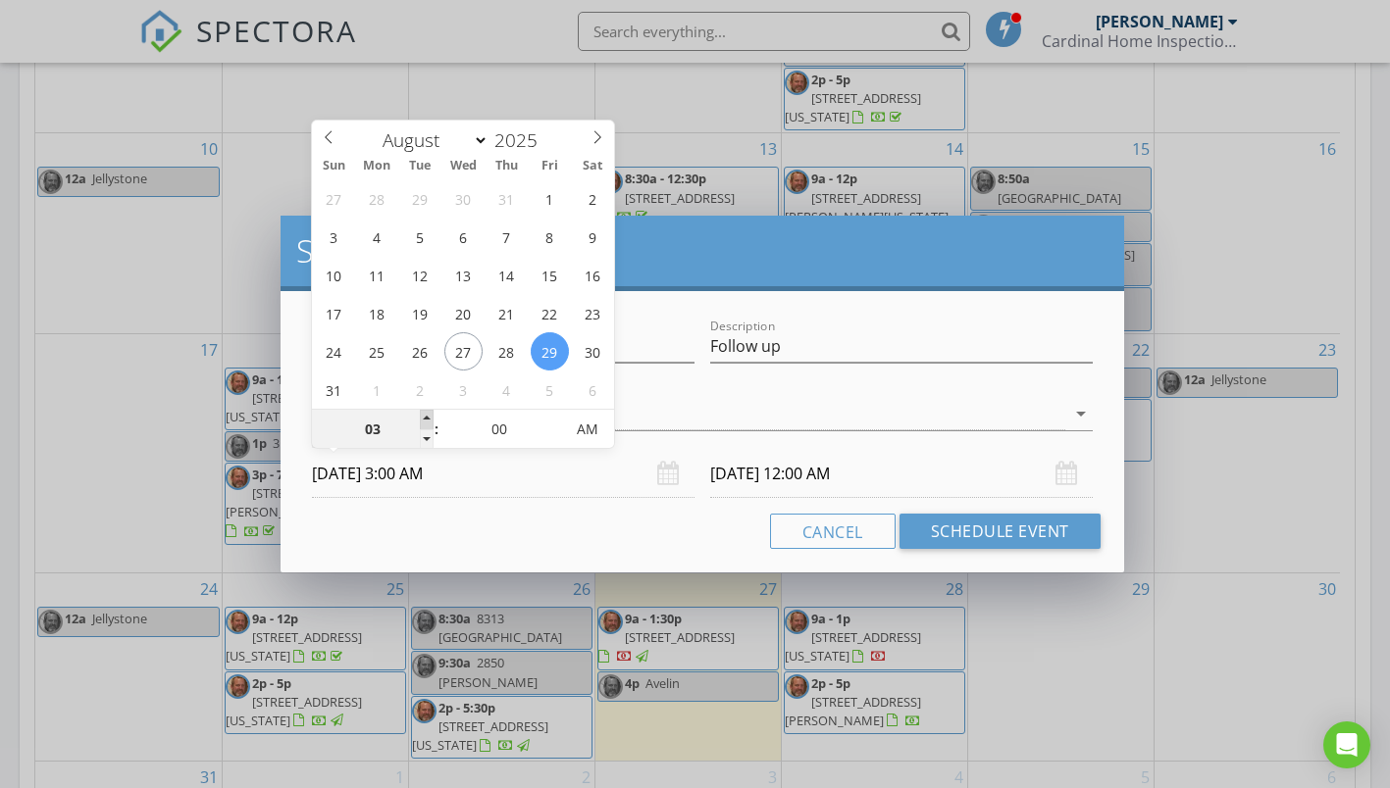
type input "[DATE] 4:00 AM"
click at [421, 416] on span at bounding box center [427, 420] width 14 height 20
type input "05"
type input "[DATE] 5:00 AM"
click at [421, 416] on span at bounding box center [427, 420] width 14 height 20
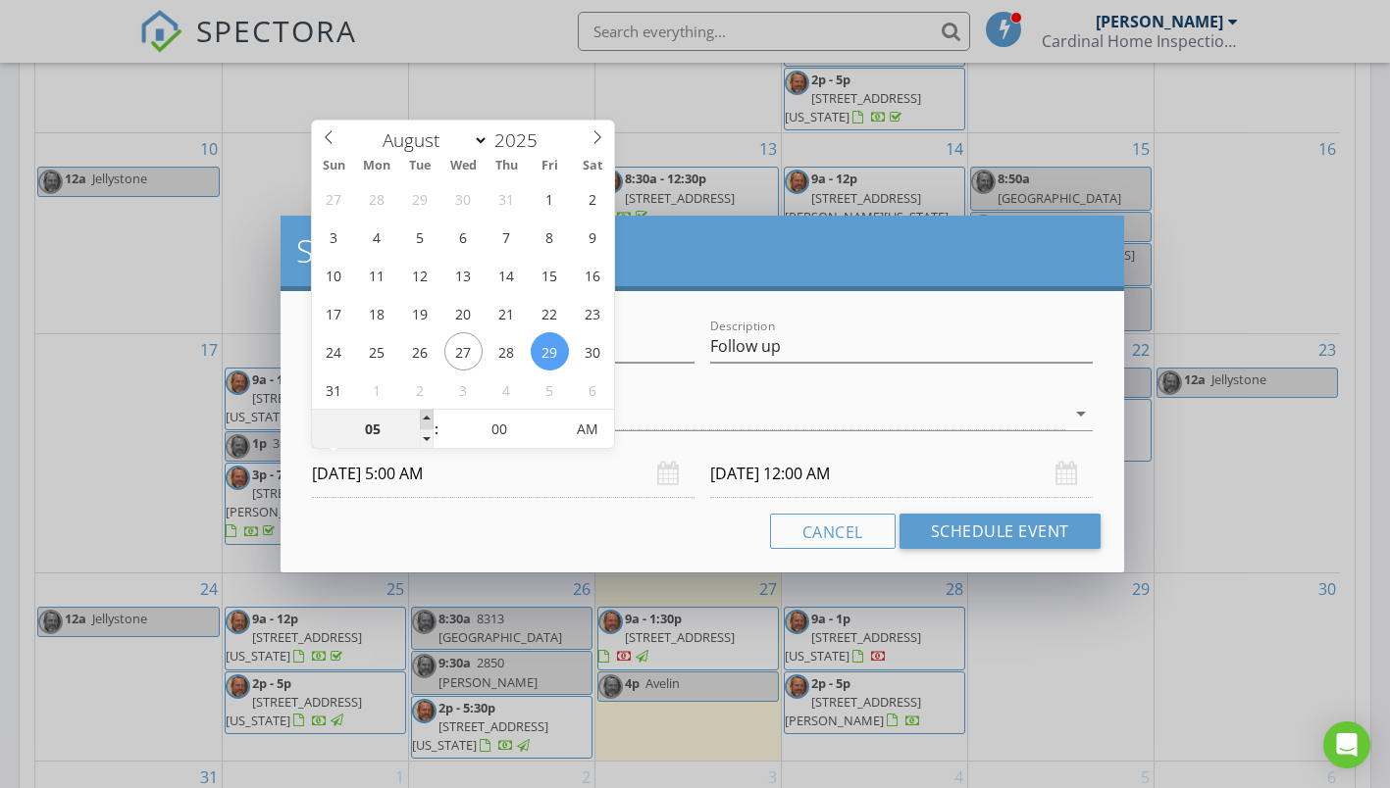
type input "06"
type input "[DATE] 6:00 AM"
click at [421, 416] on span at bounding box center [427, 420] width 14 height 20
type input "07"
type input "[DATE] 7:00 AM"
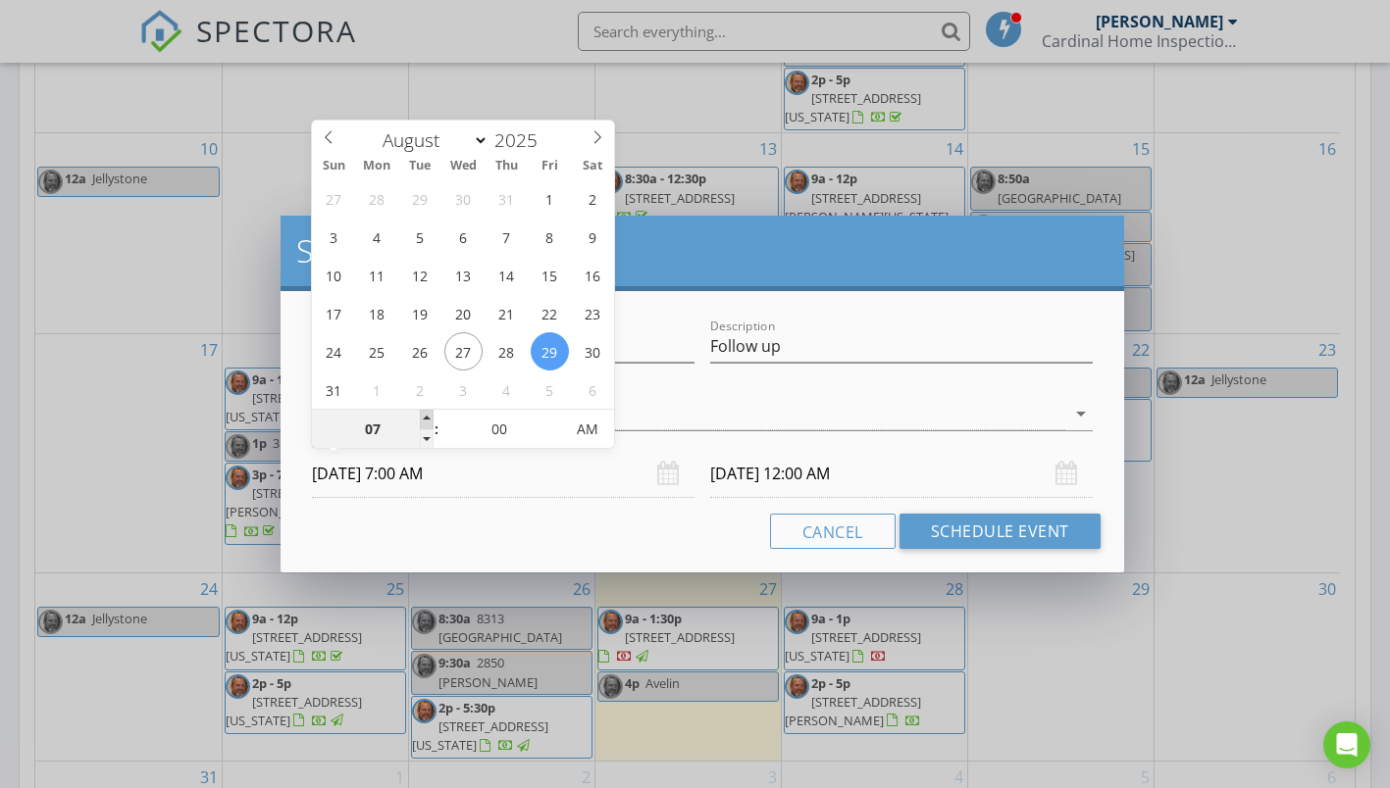
click at [421, 416] on span at bounding box center [427, 420] width 14 height 20
type input "08"
type input "[DATE] 8:00 AM"
click at [421, 416] on span at bounding box center [427, 420] width 14 height 20
type input "08"
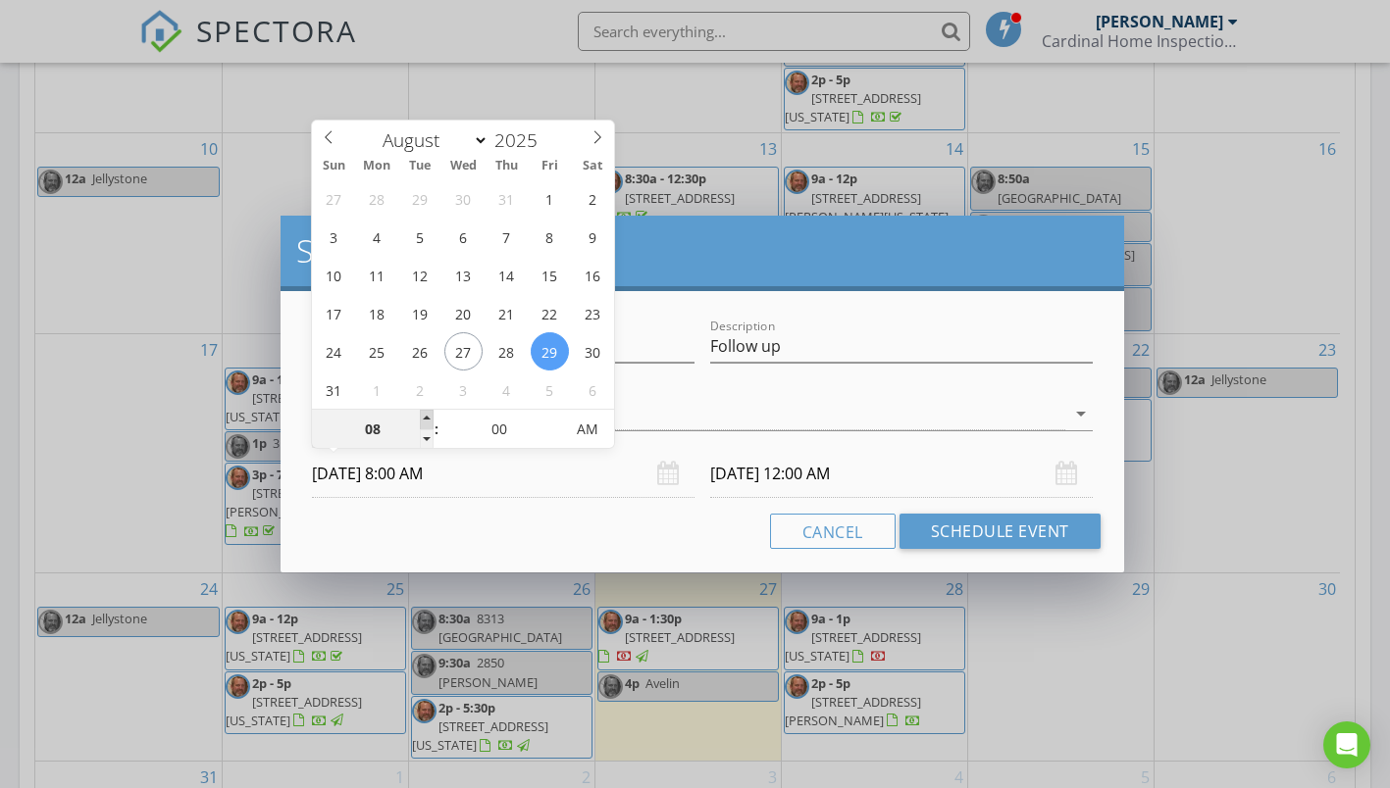
type input "[DATE] 8:00 AM"
type input "05"
type input "[DATE] 8:05 AM"
click at [552, 420] on span at bounding box center [553, 420] width 14 height 20
type input "10"
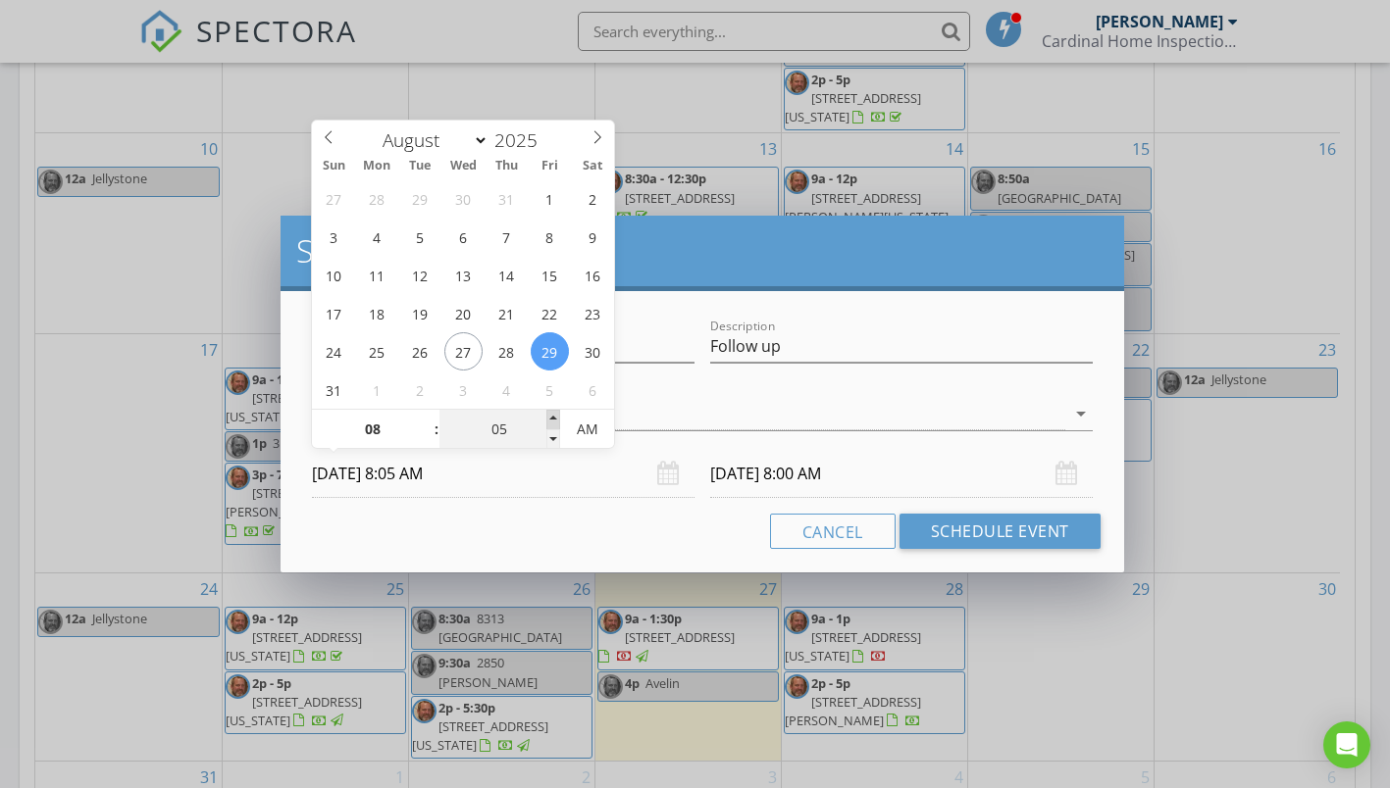
type input "[DATE] 8:10 AM"
click at [550, 417] on span at bounding box center [553, 420] width 14 height 20
type input "15"
type input "[DATE] 8:15 AM"
click at [547, 415] on span at bounding box center [553, 420] width 14 height 20
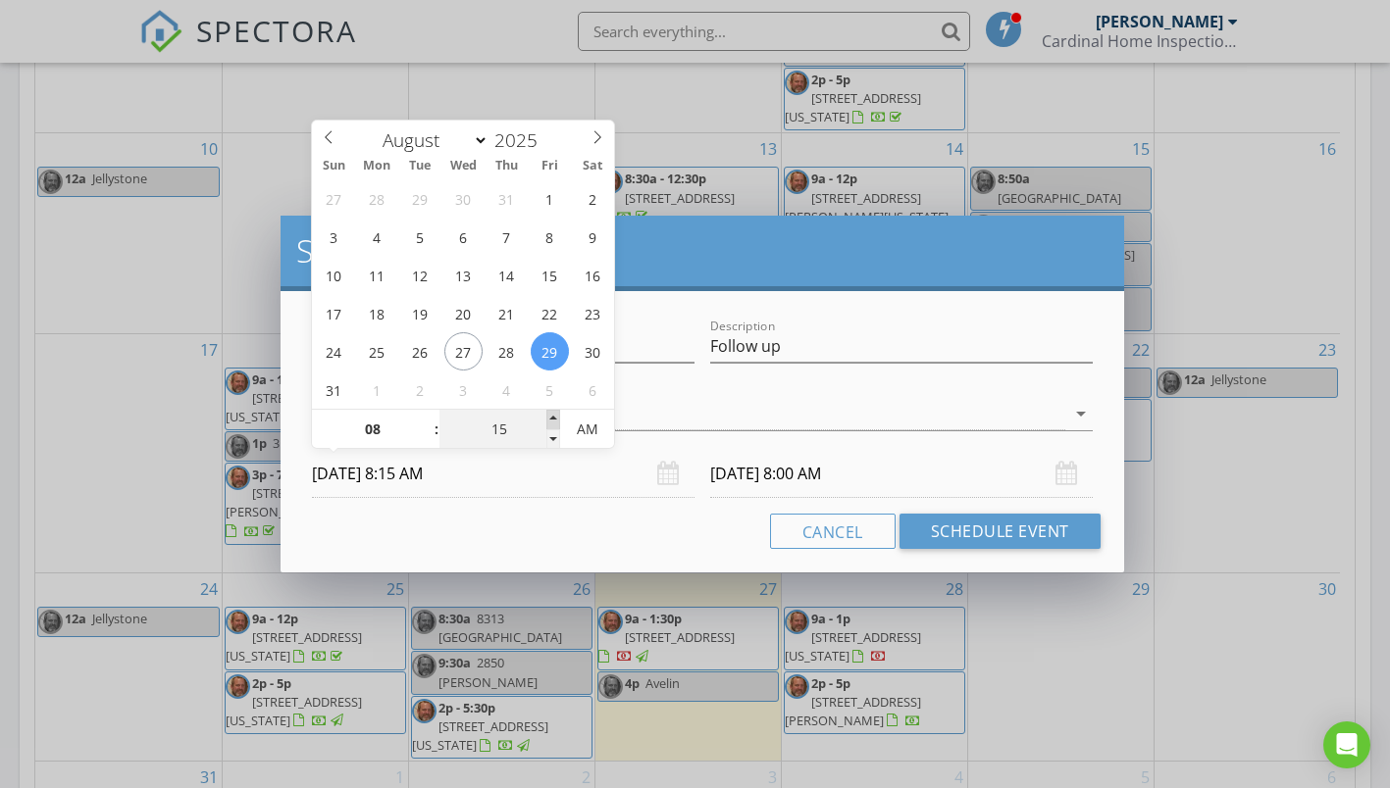
type input "20"
type input "[DATE] 8:20 AM"
click at [546, 413] on span at bounding box center [553, 420] width 14 height 20
type input "25"
type input "[DATE] 8:25 AM"
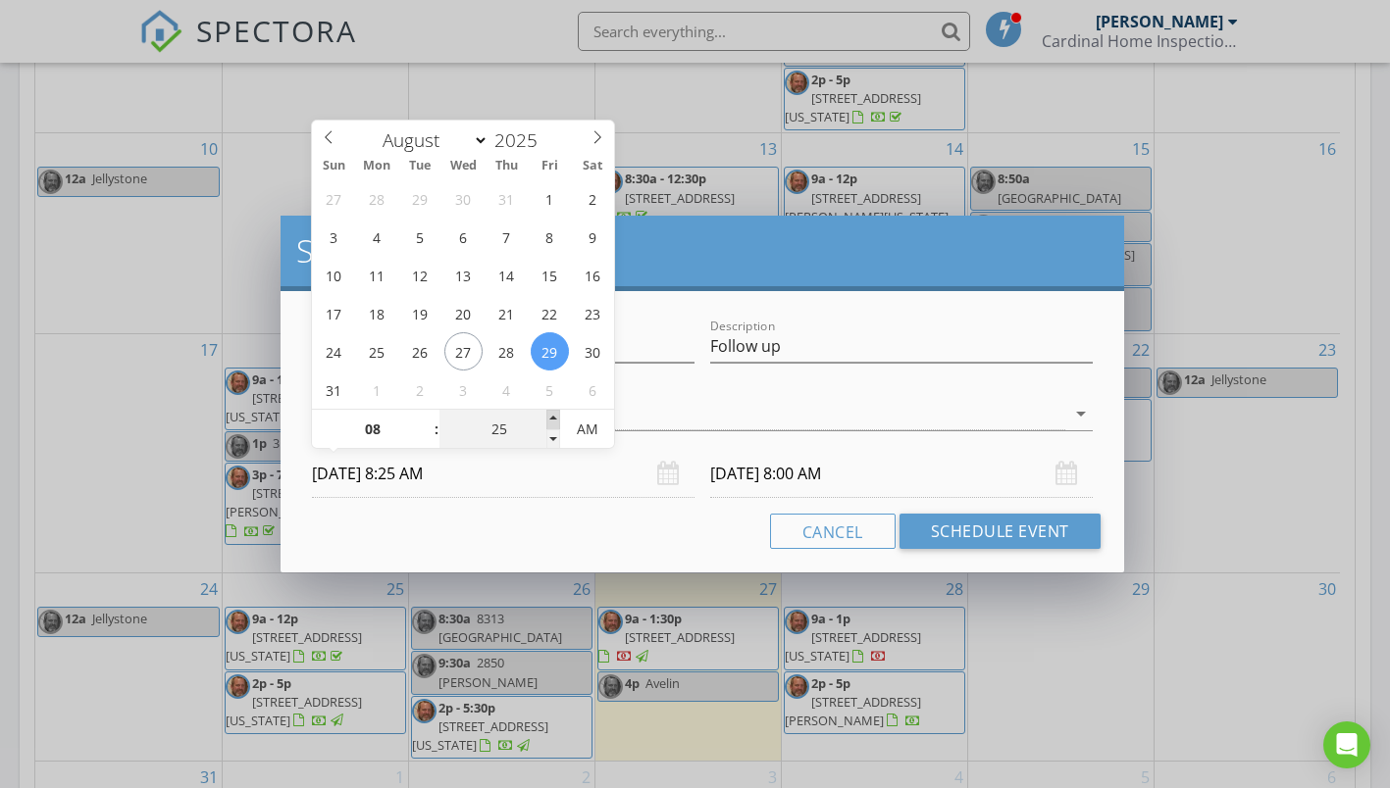
click at [546, 413] on span at bounding box center [553, 420] width 14 height 20
type input "30"
type input "[DATE] 8:30 AM"
click at [546, 413] on span at bounding box center [553, 420] width 14 height 20
type input "35"
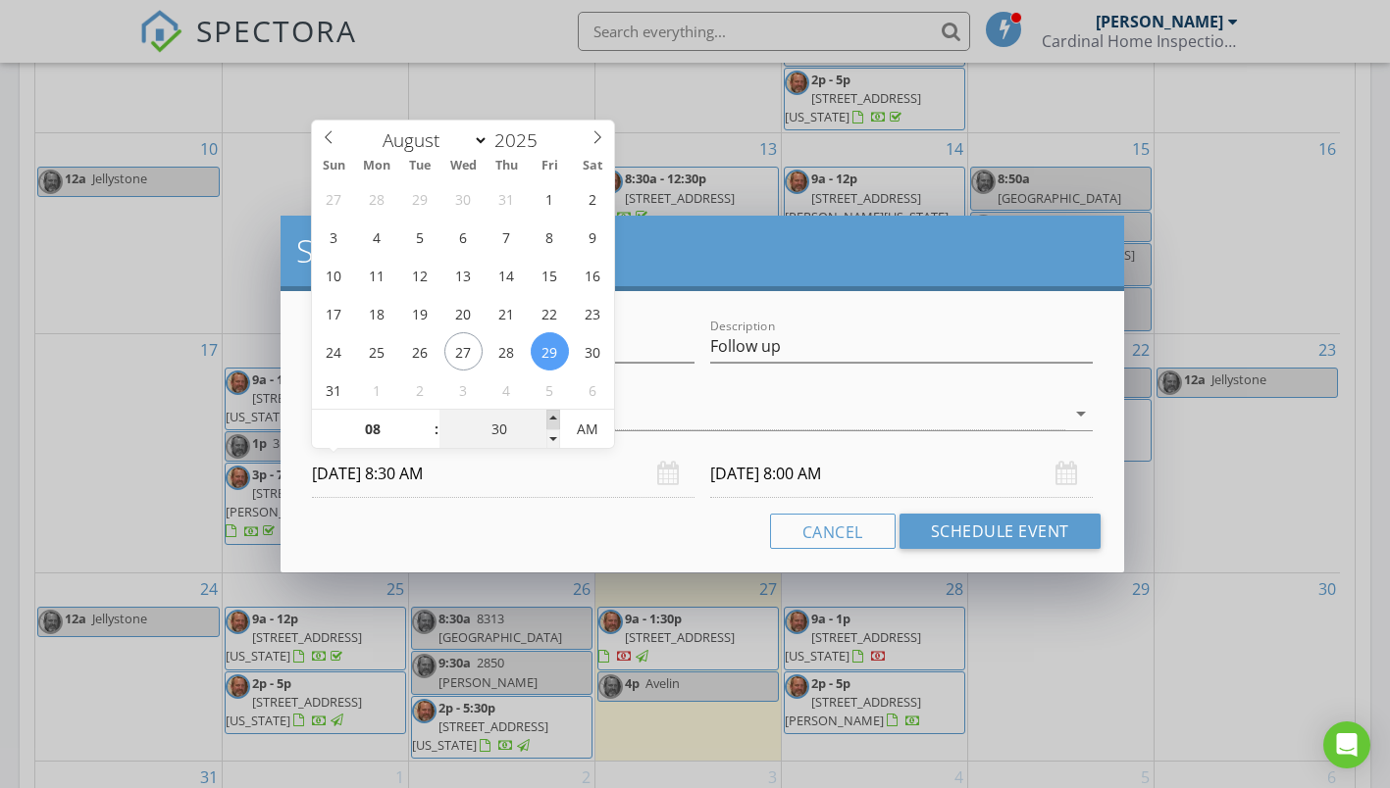
type input "[DATE] 8:35 AM"
click at [546, 413] on span at bounding box center [553, 420] width 14 height 20
type input "35"
type input "[DATE] 8:35 AM"
type input "40"
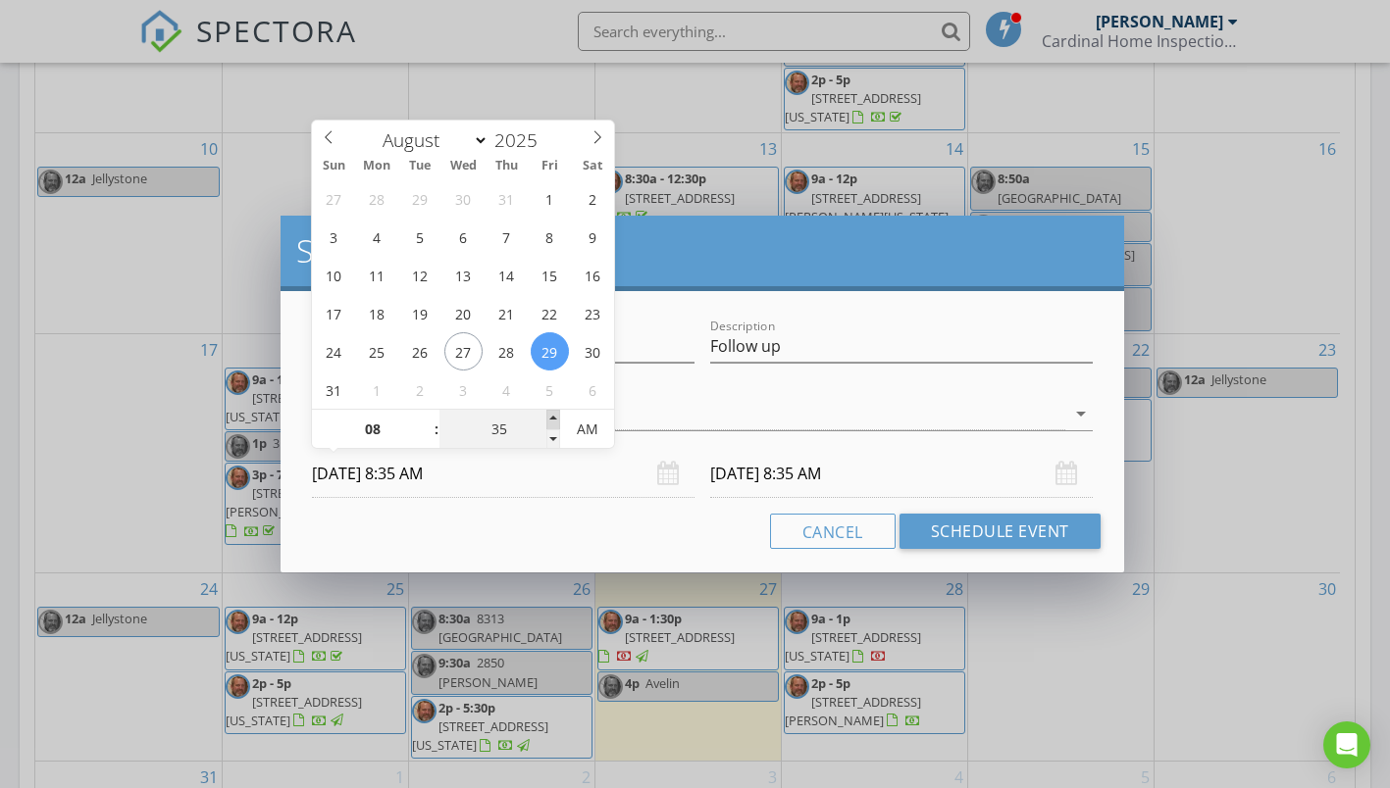
type input "[DATE] 8:40 AM"
click at [546, 413] on span at bounding box center [553, 420] width 14 height 20
type input "45"
type input "[DATE] 8:45 AM"
click at [546, 413] on span at bounding box center [553, 420] width 14 height 20
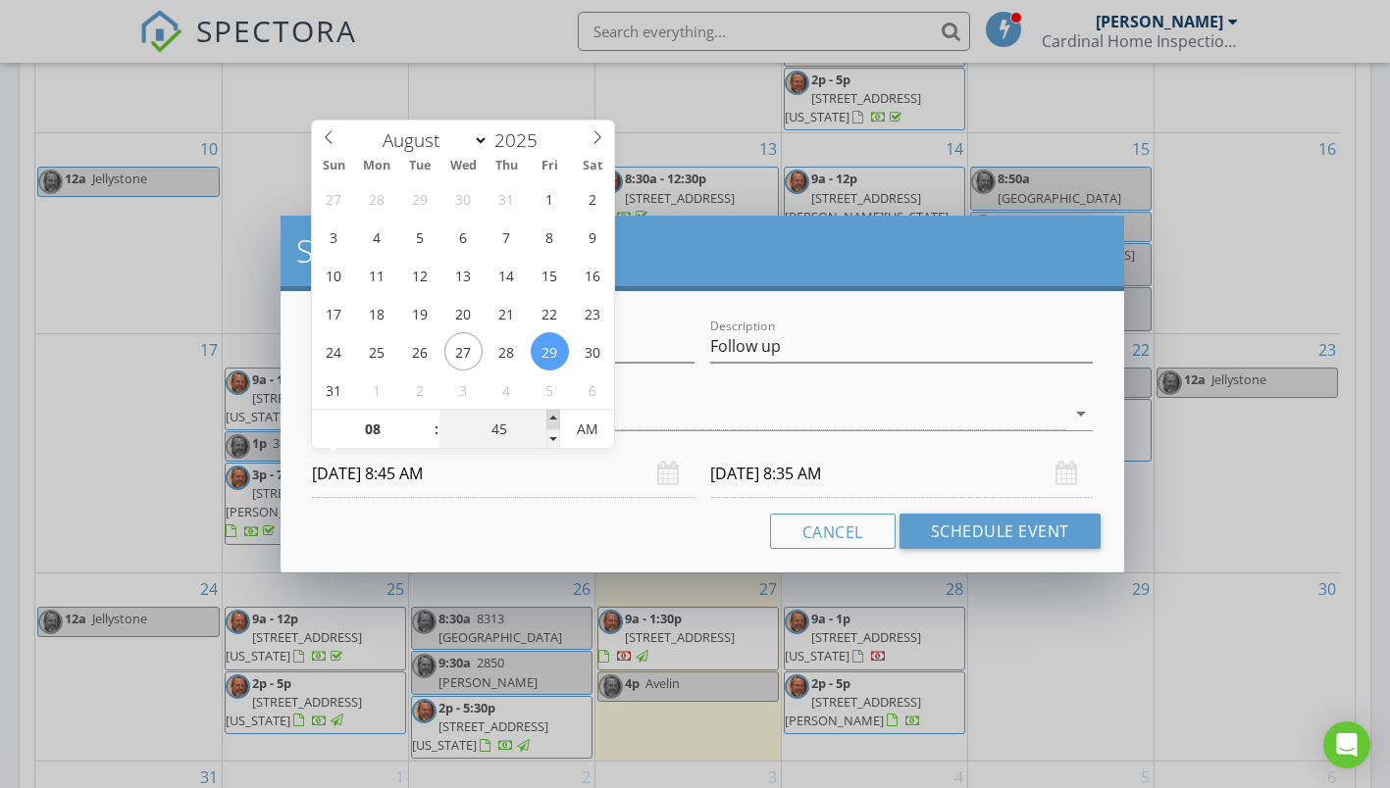
type input "45"
click at [823, 476] on input "[DATE] 8:45 AM" at bounding box center [901, 474] width 382 height 48
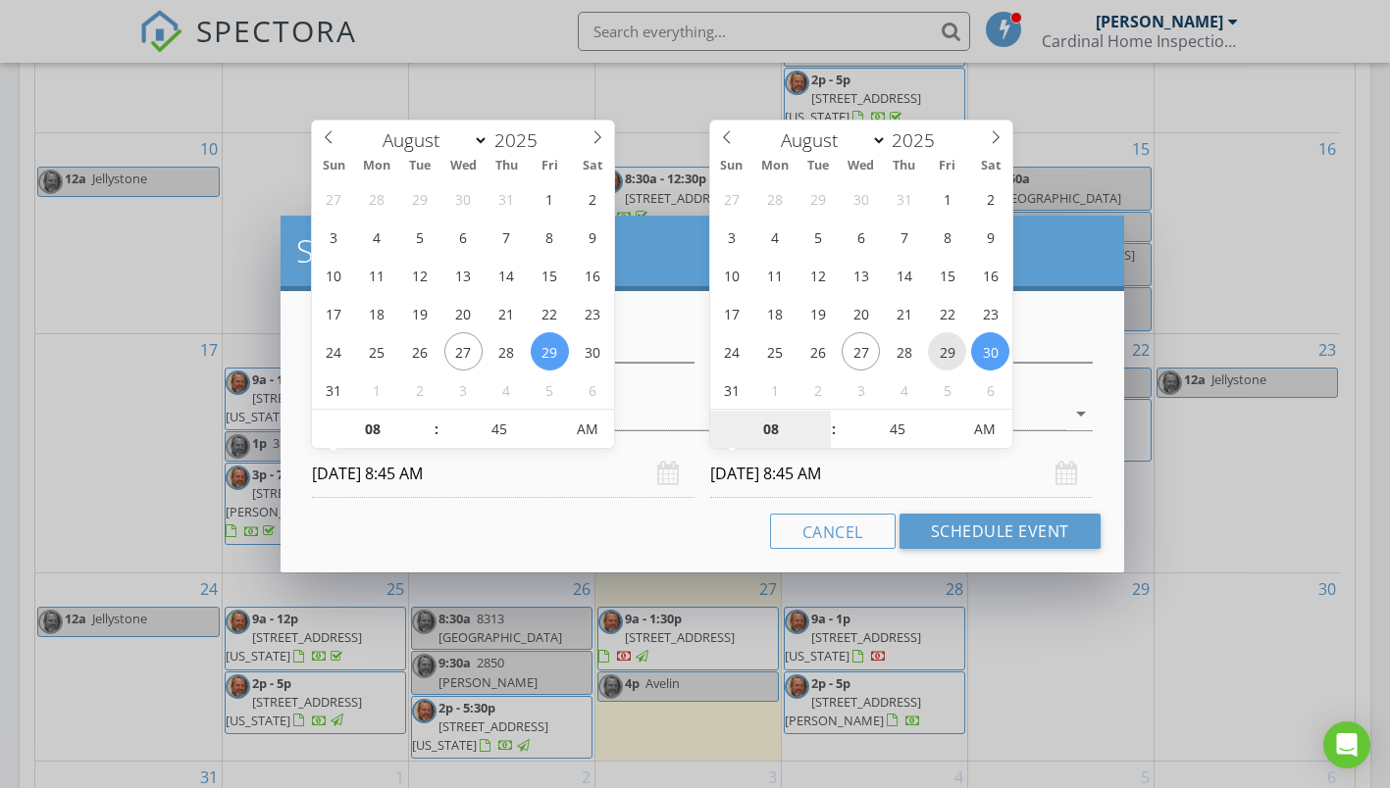
type input "[DATE] 8:45 AM"
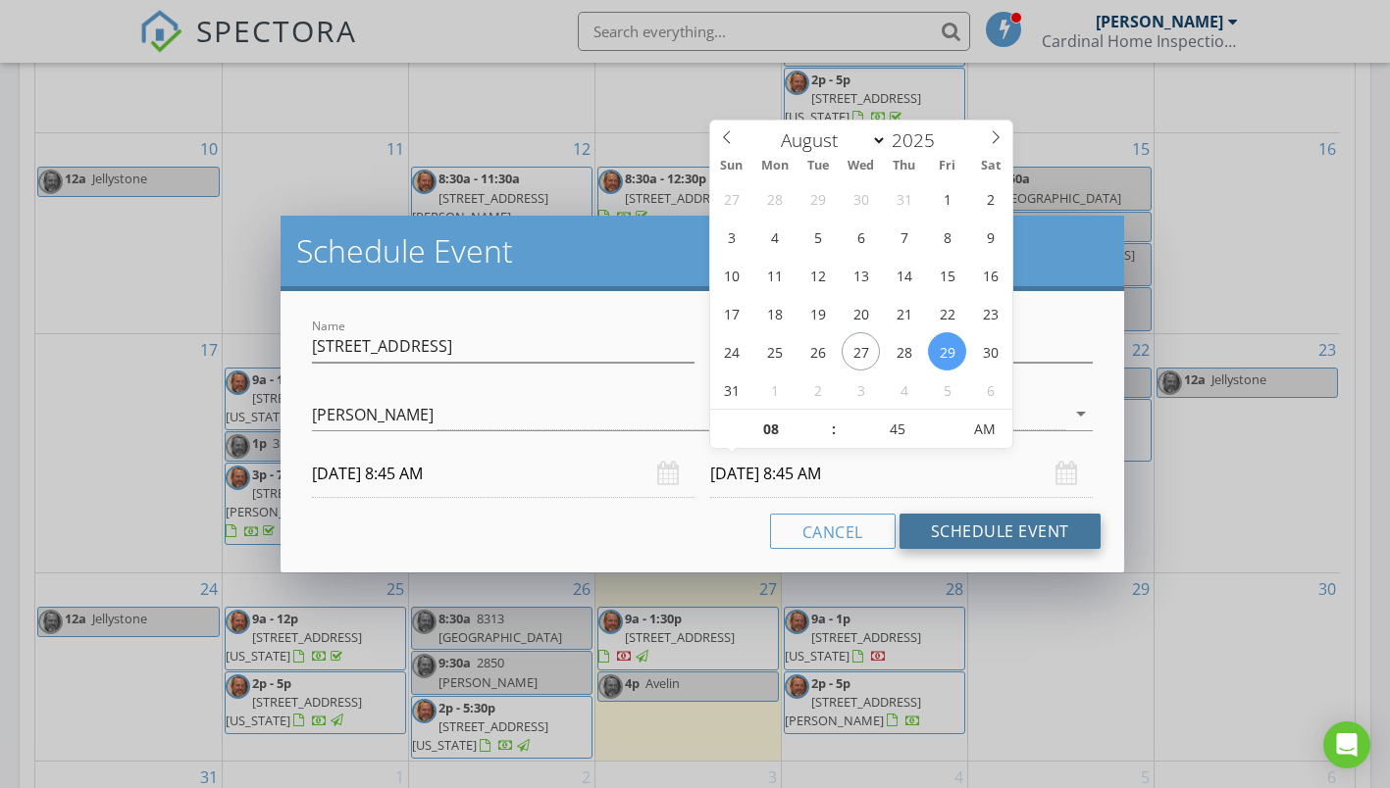
click at [1007, 525] on button "Schedule Event" at bounding box center [999, 531] width 201 height 35
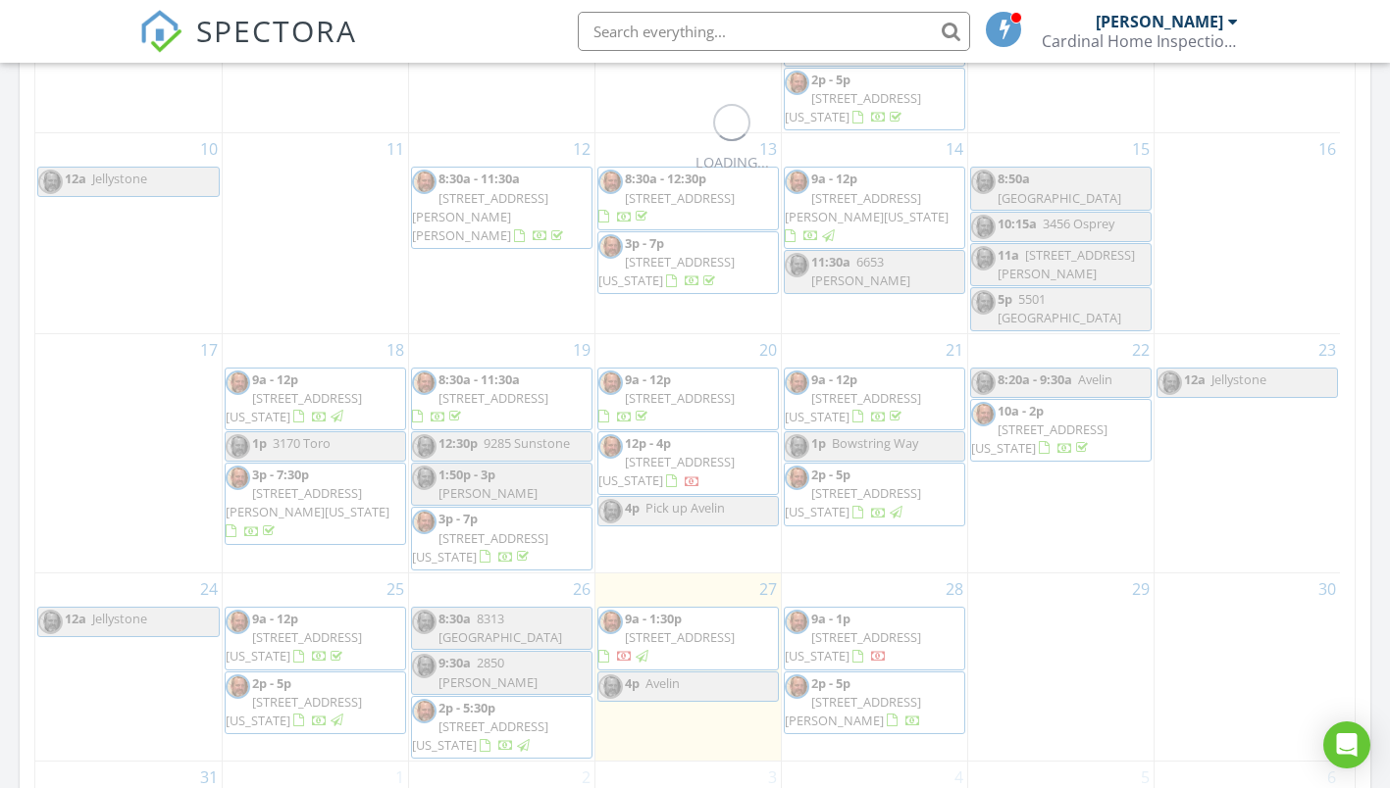
scroll to position [0, 0]
